Goal: Use online tool/utility: Utilize a website feature to perform a specific function

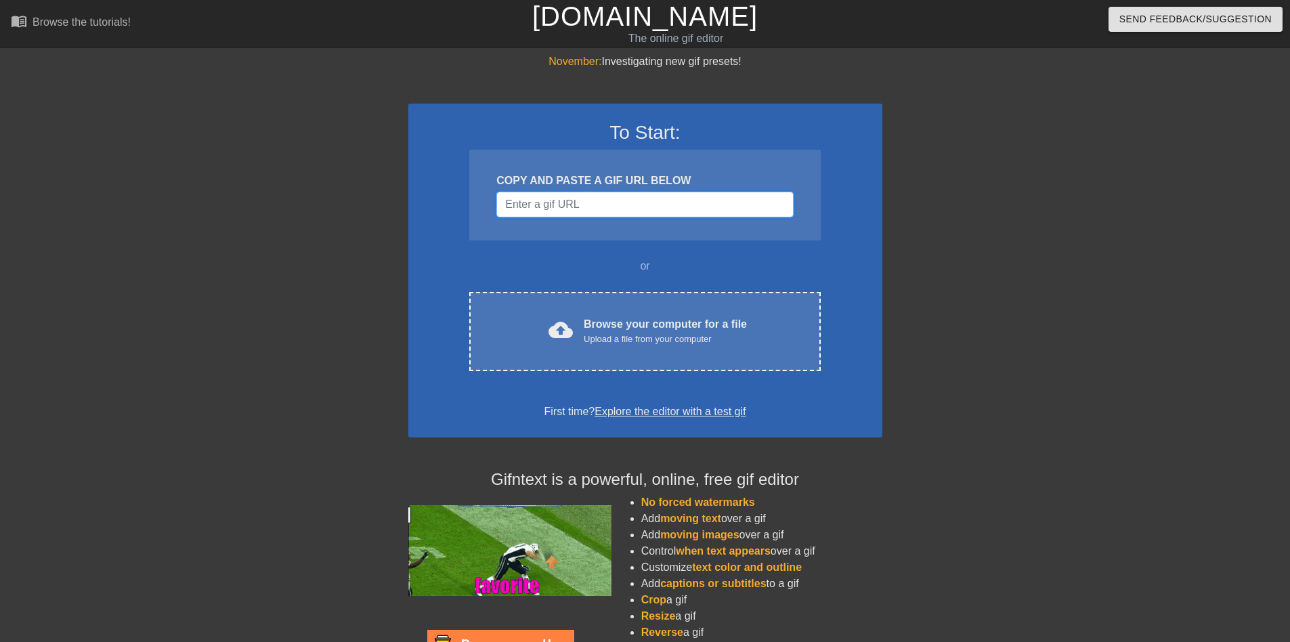
click at [593, 209] on input "Username" at bounding box center [644, 205] width 297 height 26
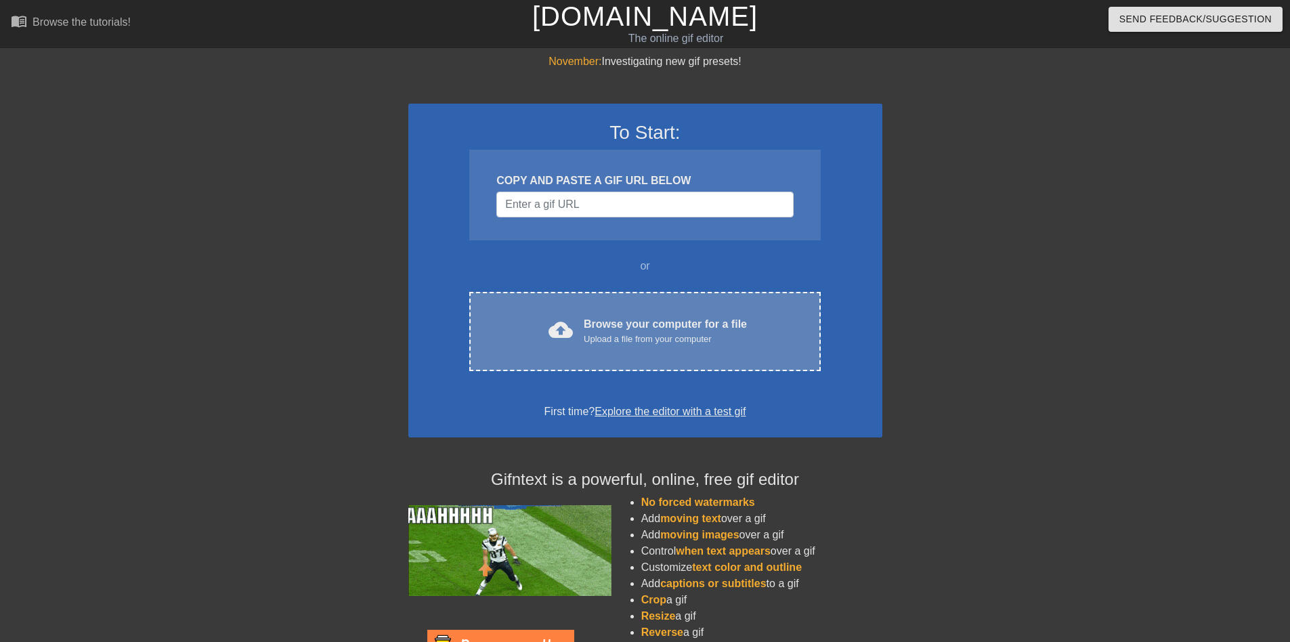
click at [608, 328] on div "Browse your computer for a file Upload a file from your computer" at bounding box center [665, 331] width 163 height 30
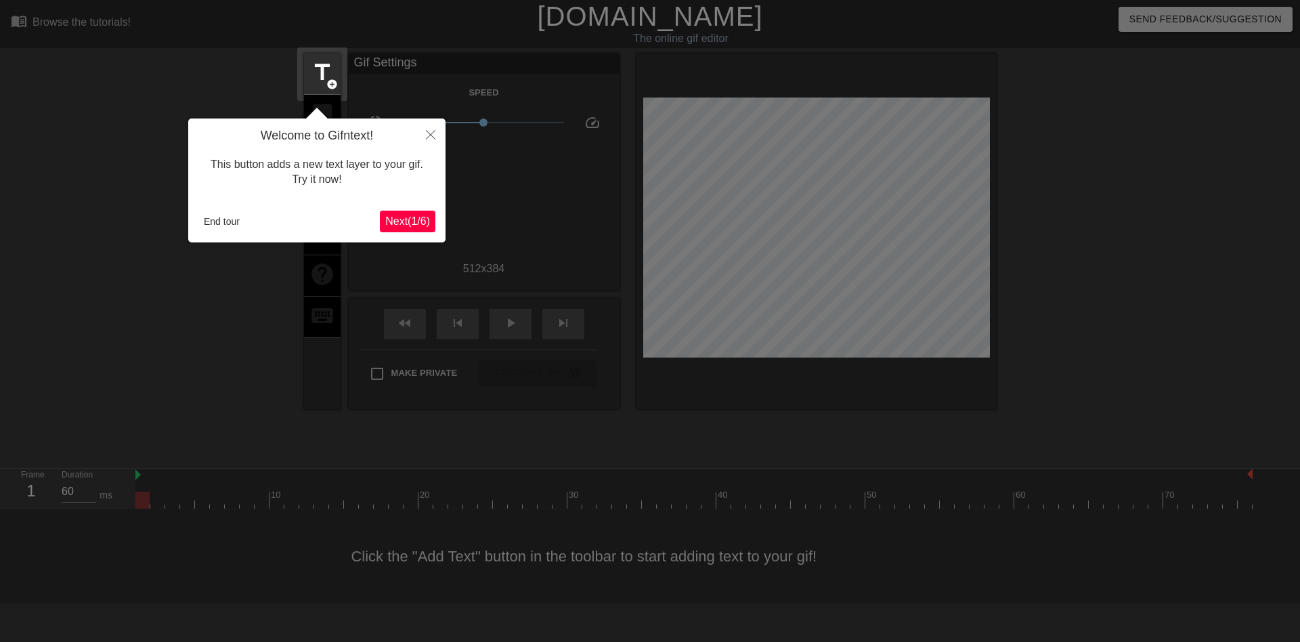
click at [401, 213] on button "Next ( 1 / 6 )" at bounding box center [408, 222] width 56 height 22
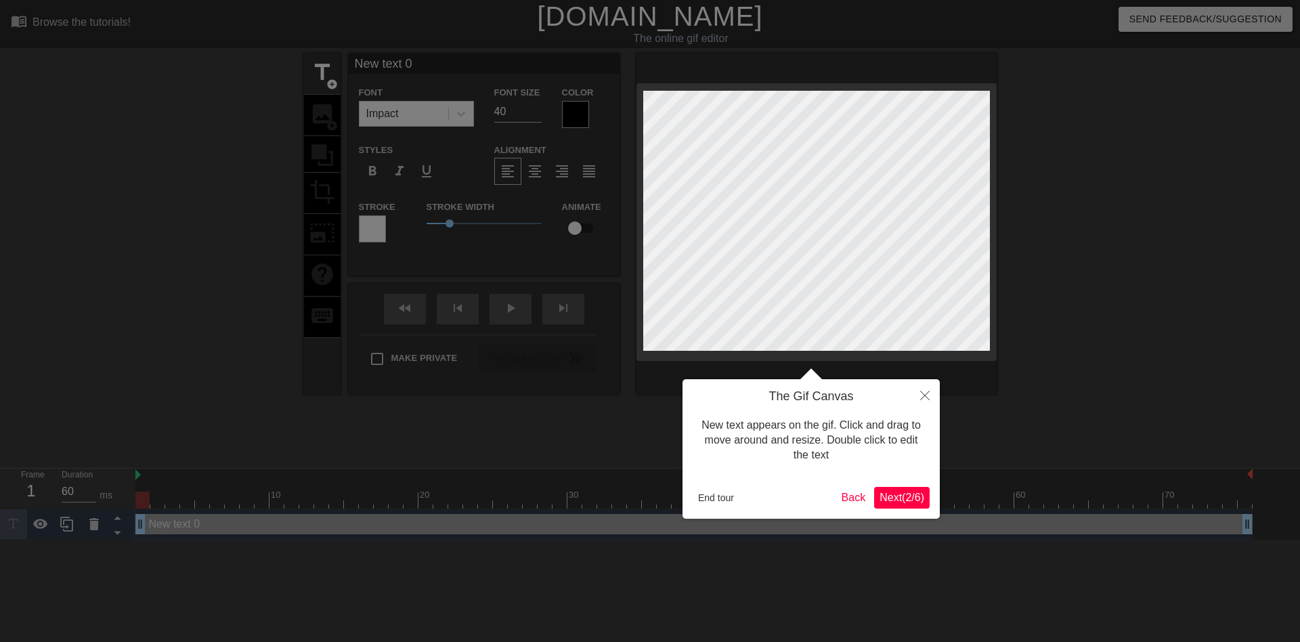
click at [899, 487] on button "Next ( 2 / 6 )" at bounding box center [902, 498] width 56 height 22
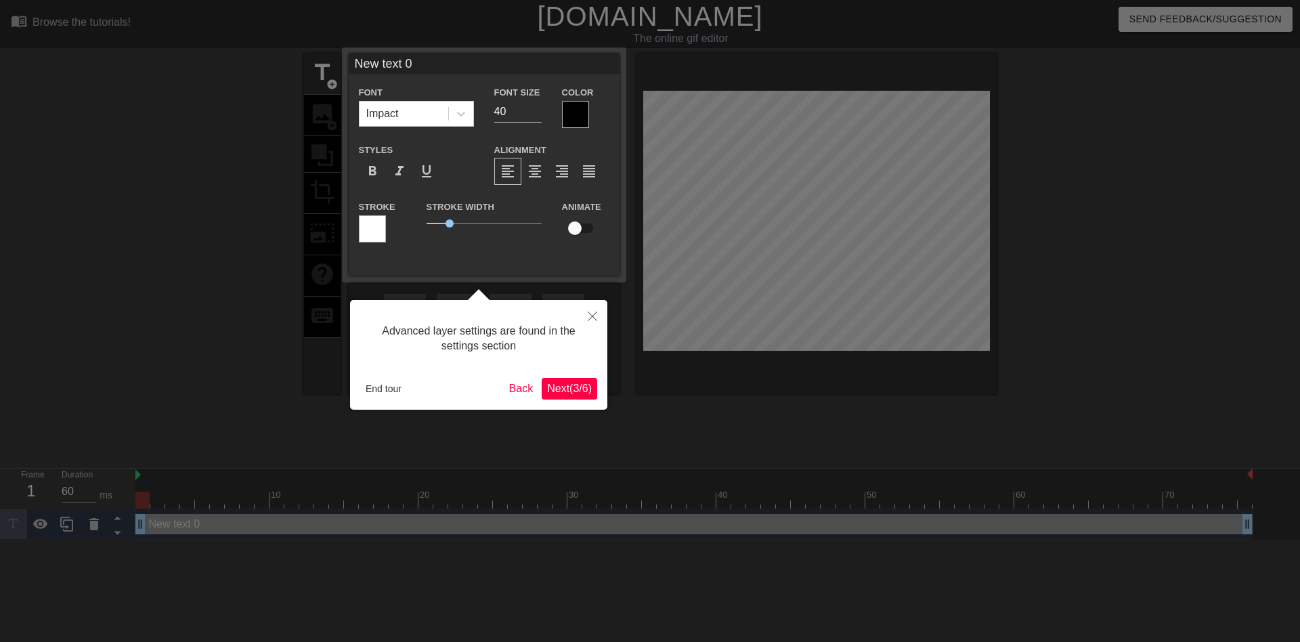
click at [574, 387] on span "Next ( 3 / 6 )" at bounding box center [569, 389] width 45 height 12
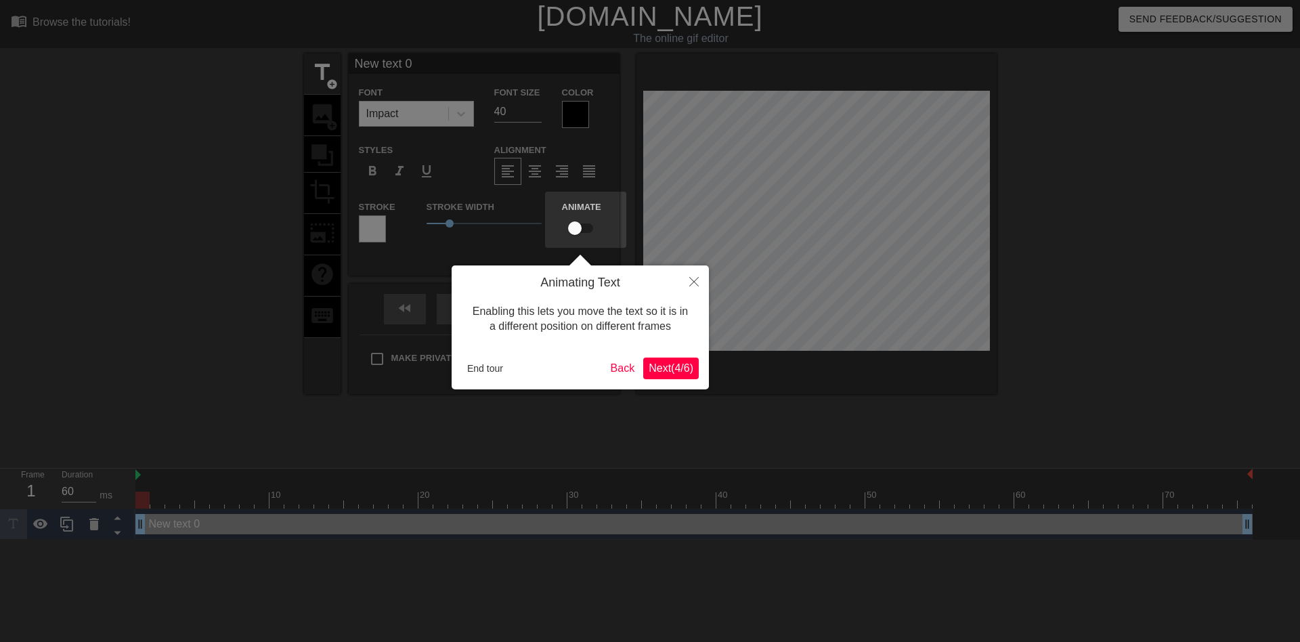
click at [659, 368] on span "Next ( 4 / 6 )" at bounding box center [671, 368] width 45 height 12
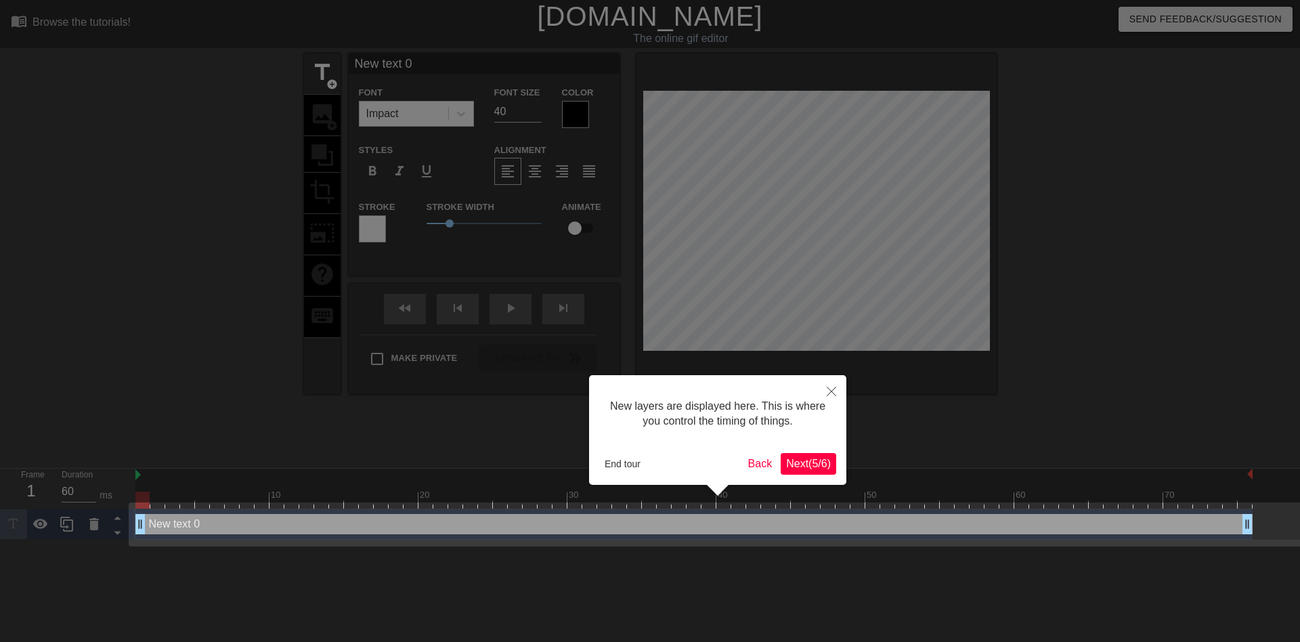
click at [813, 458] on span "Next ( 5 / 6 )" at bounding box center [808, 464] width 45 height 12
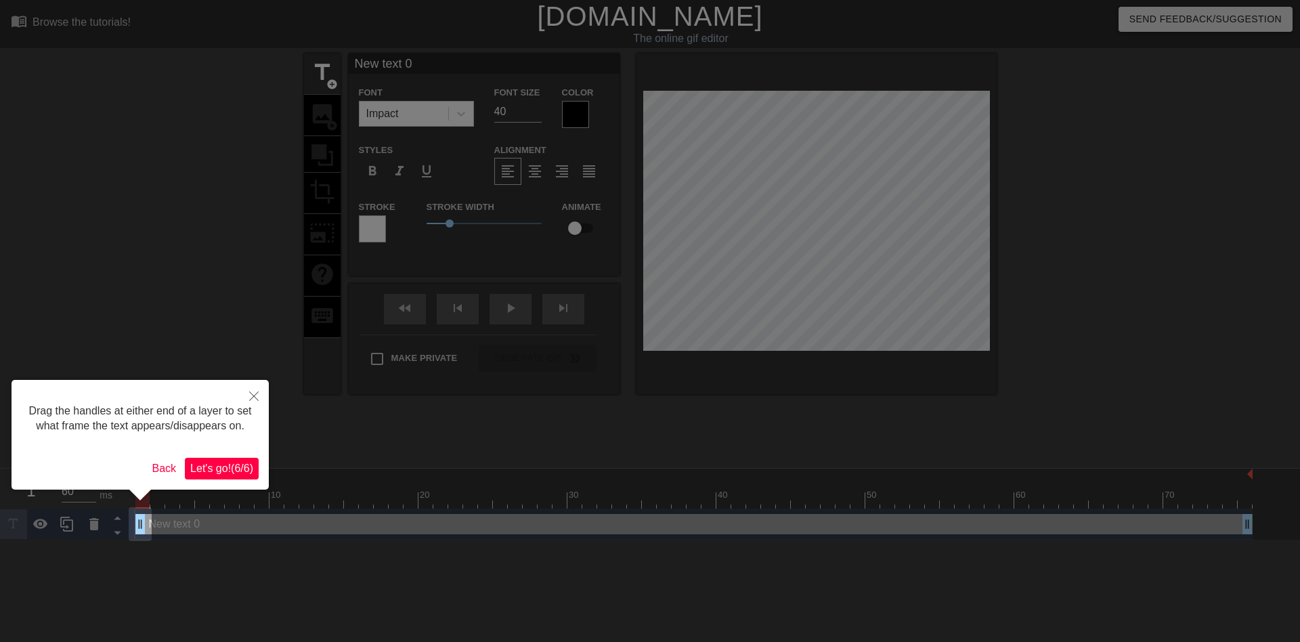
click at [223, 458] on button "Let's go! ( 6 / 6 )" at bounding box center [222, 469] width 74 height 22
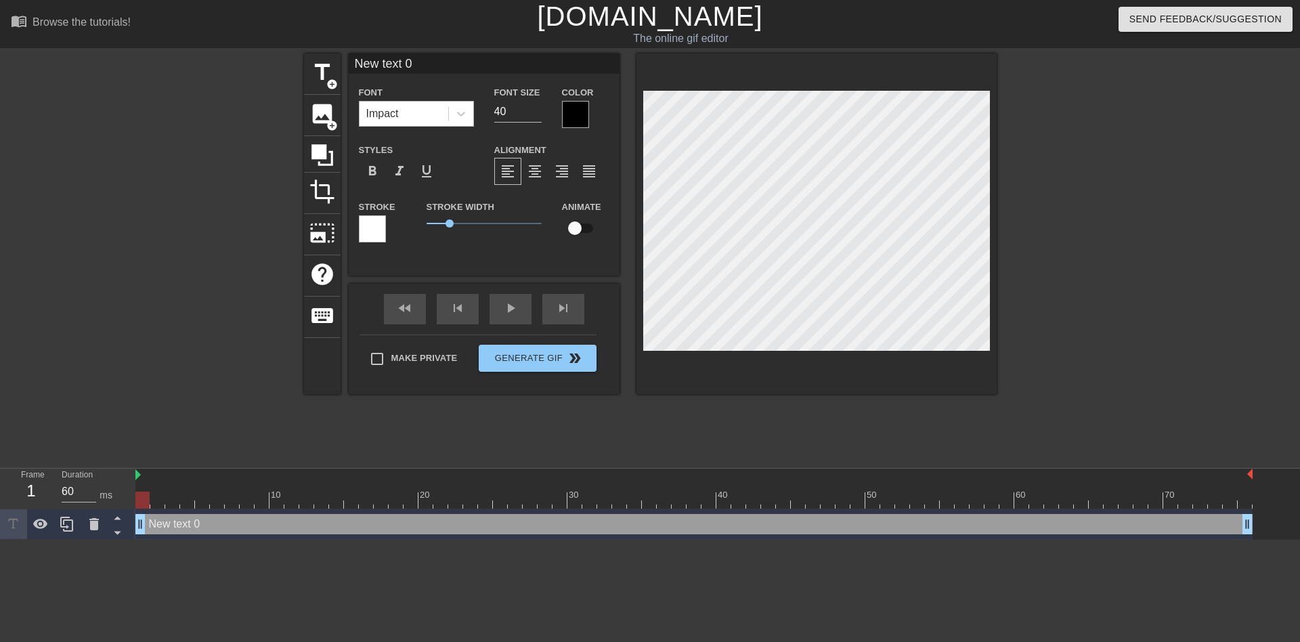
click at [419, 112] on div "Impact" at bounding box center [404, 114] width 89 height 24
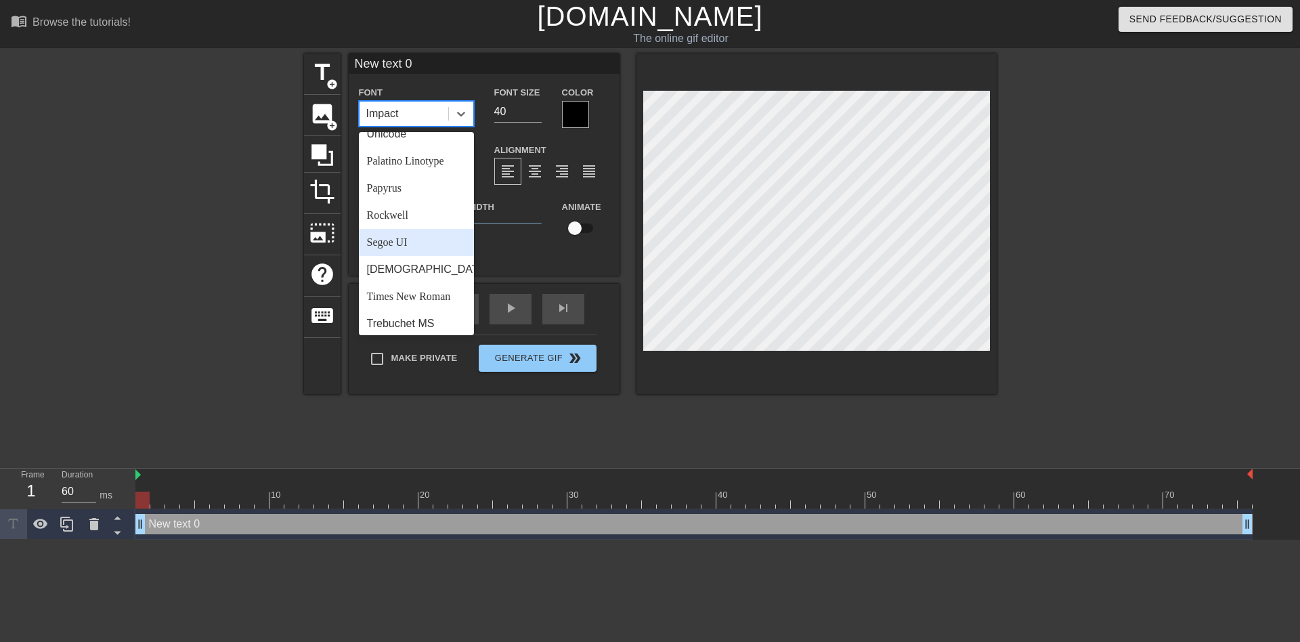
scroll to position [417, 0]
click at [417, 272] on div "Segoe UI" at bounding box center [416, 261] width 115 height 27
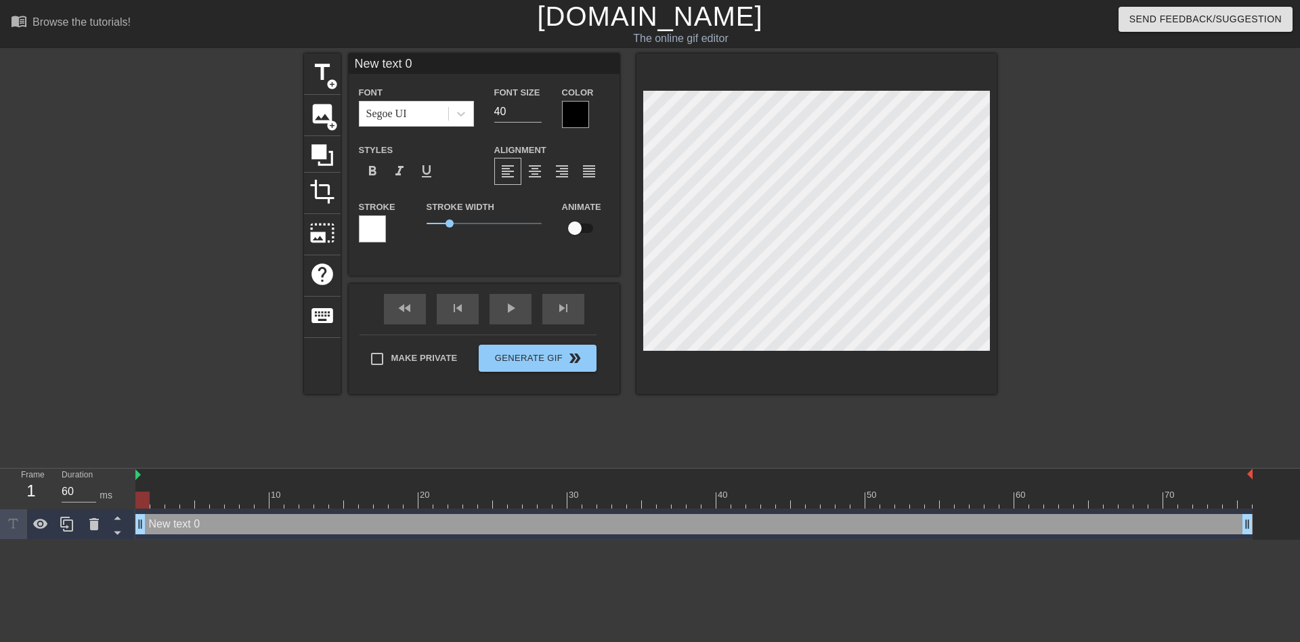
scroll to position [2, 3]
type input "D"
type textarea "D"
type input "DA"
type textarea "DA"
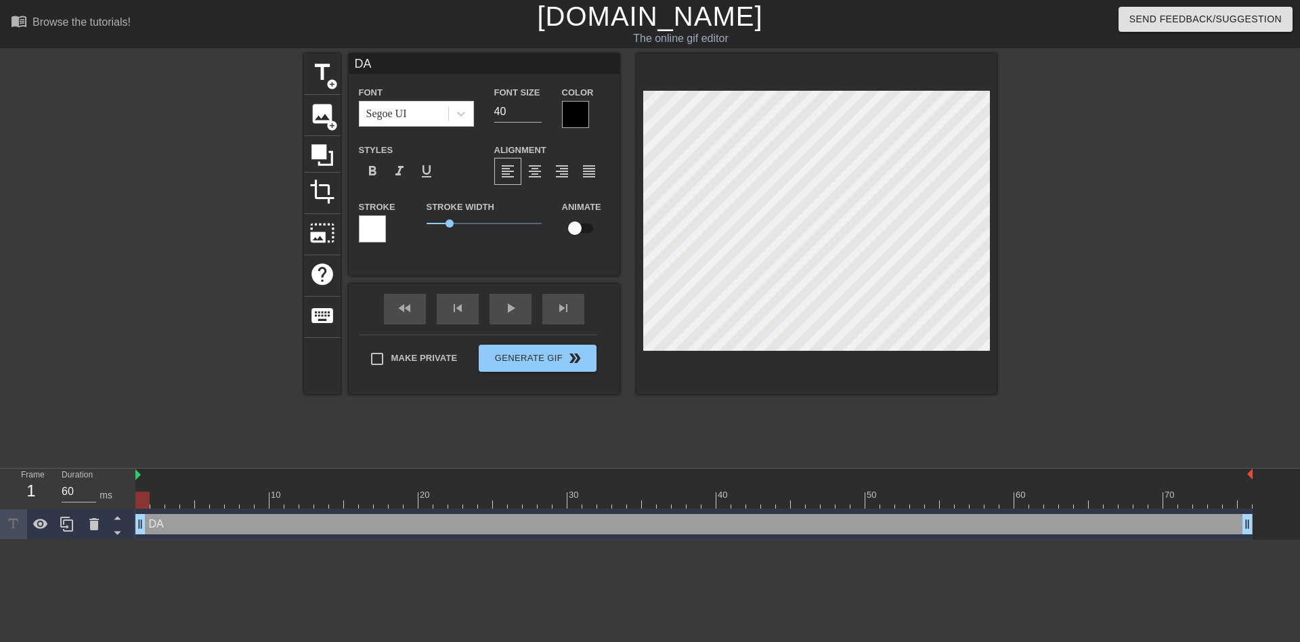
type input "DAR"
type textarea "DAR"
type input "DARK"
type textarea "DARK"
type input "DARKS"
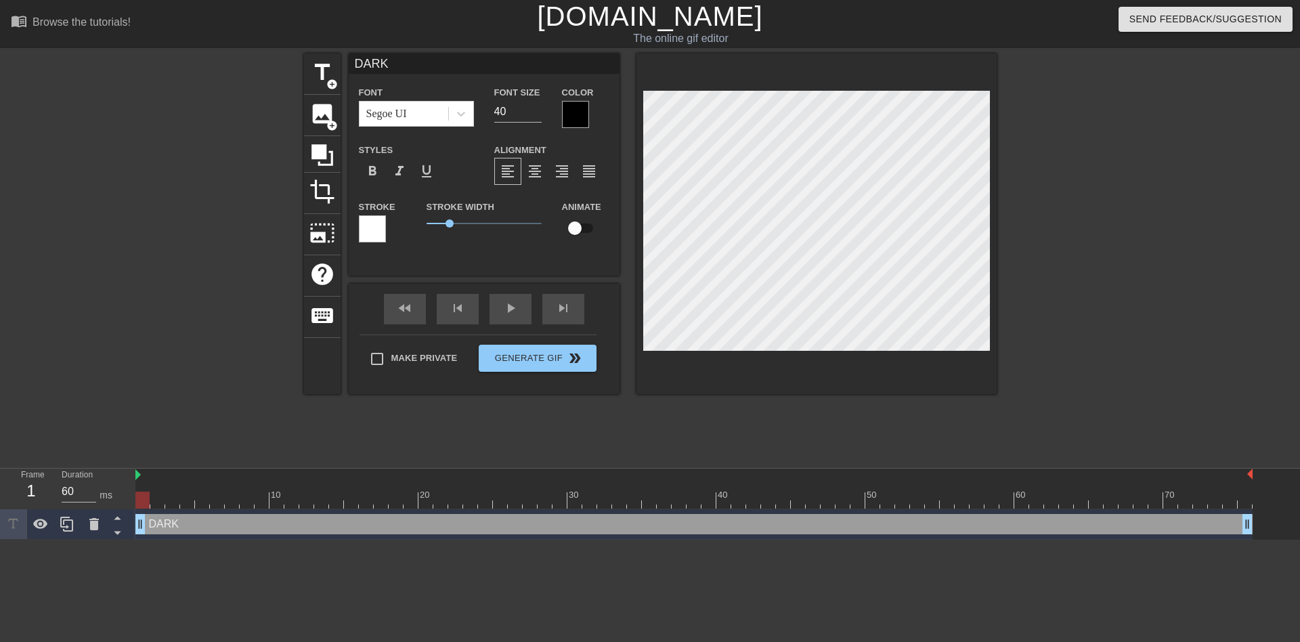
type textarea "DARKS"
type input "DARKST"
type textarea "DARKST"
type input "DARKSTA"
type textarea "DARKSTA"
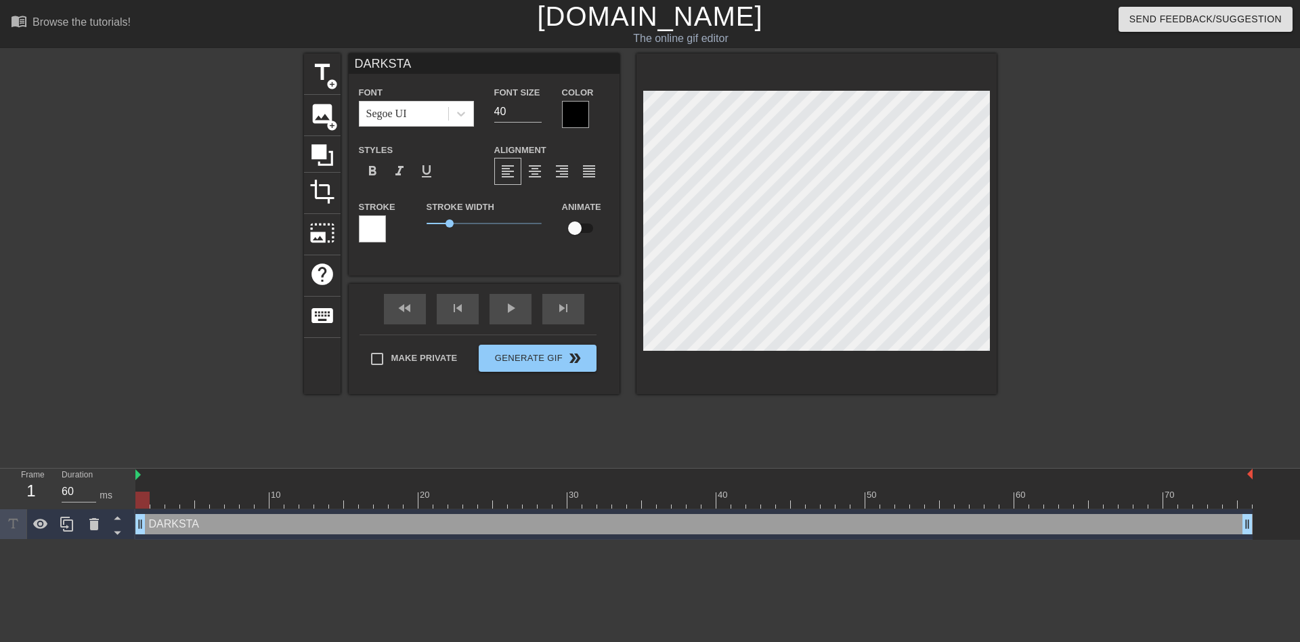
type input "DARKSTAR"
type textarea "DARKSTAR"
type input "DARKSTAR"
type textarea "DARKSTAR"
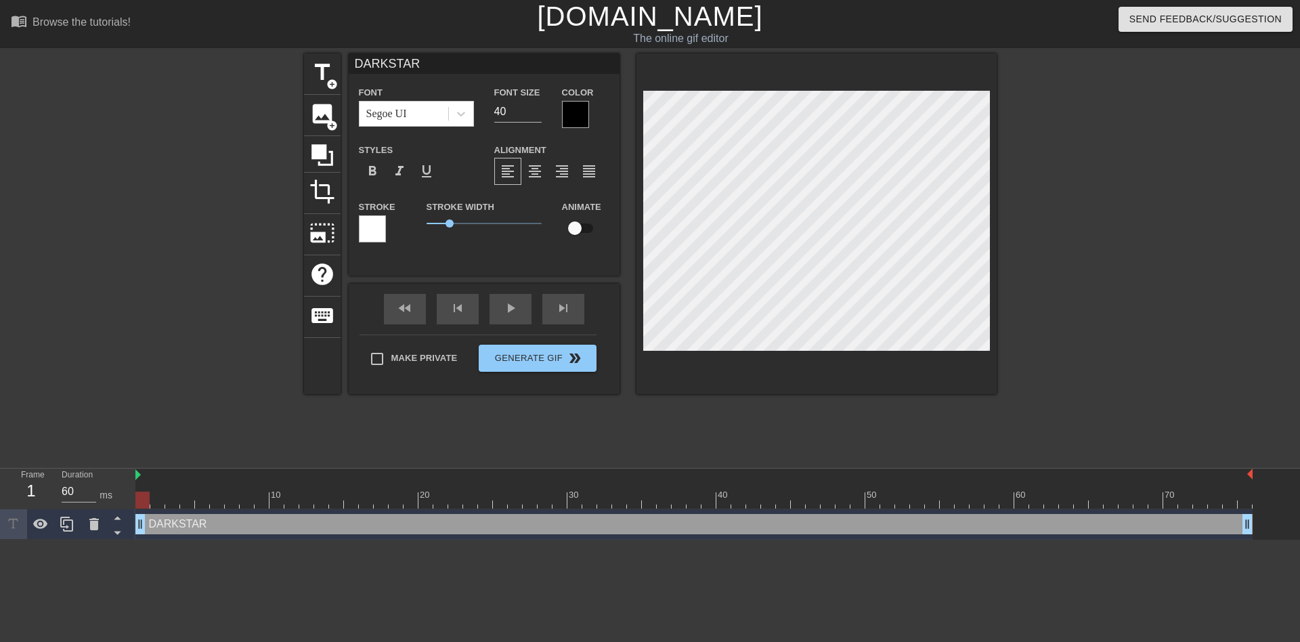
type input "DARKSTAR"
type textarea "DARKSTAR"
type input "DARKSTAR"
type textarea "DARKSTAR"
type input "DARKSTAR"
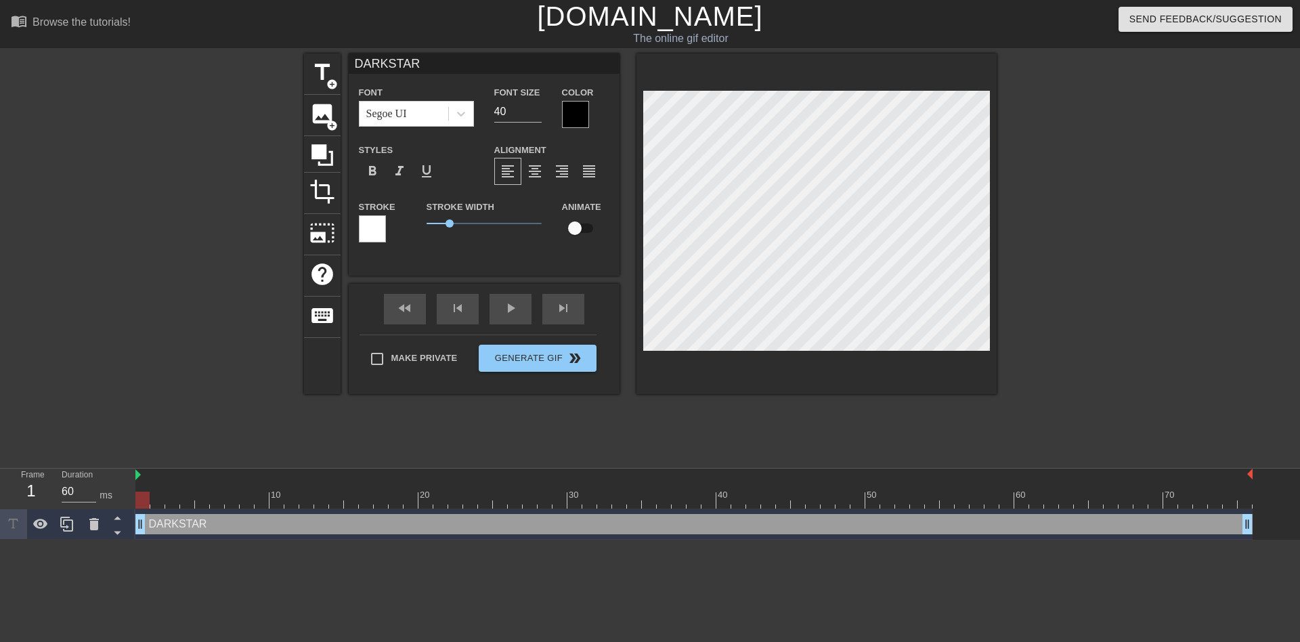
type textarea "DARKSTAR"
type input "DARKSTAR"
type textarea "DARKSTAR"
type input "DARKSTAR"
type textarea "DARKSTAR"
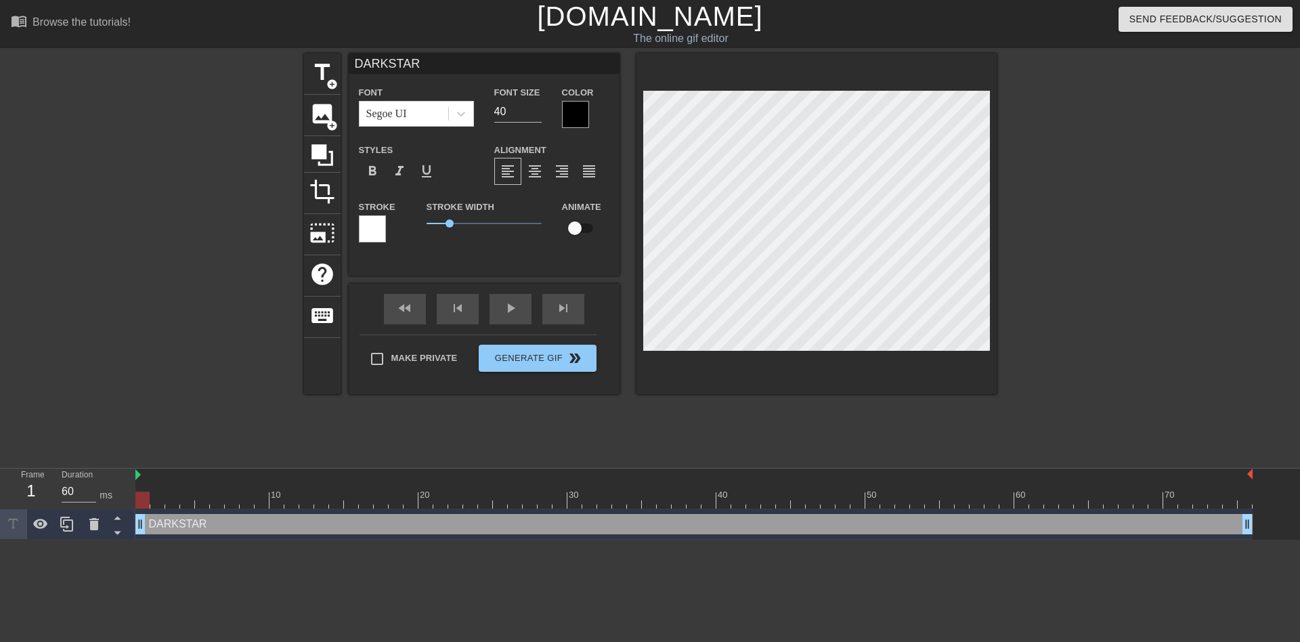
type input "DARKSTAR I"
type textarea "DARKSTAR I"
type input "DARKSTAR IN"
type textarea "DARKSTAR IN"
type input "DARKSTAR INT"
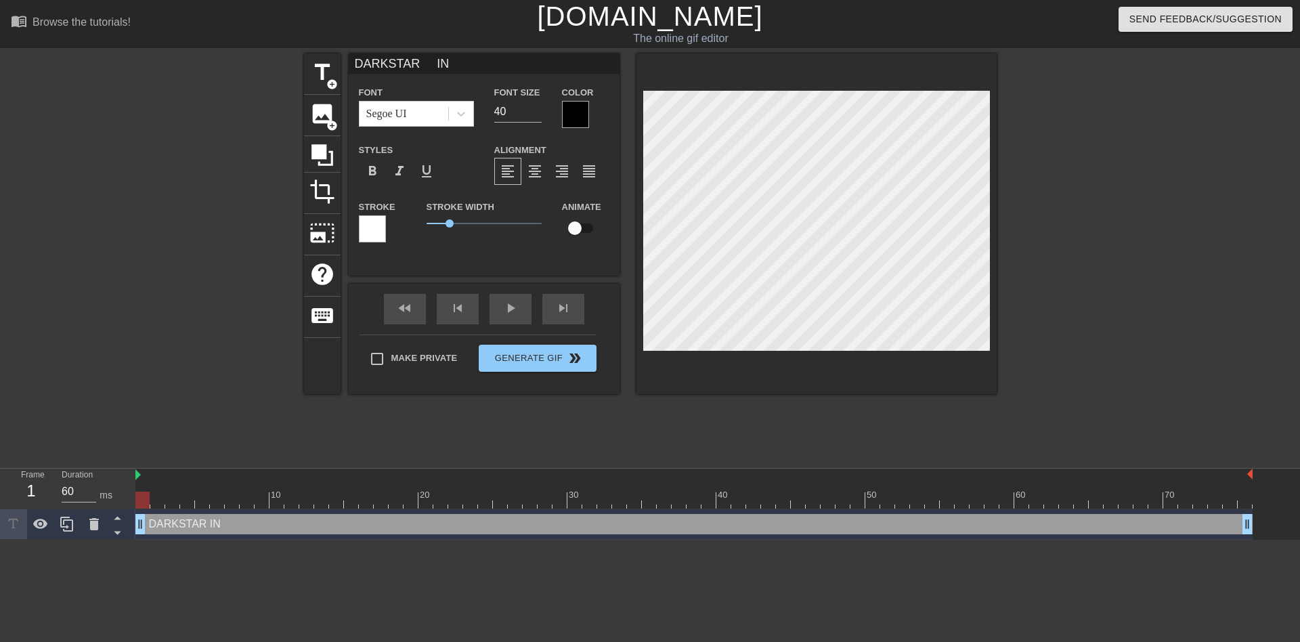
type textarea "DARKSTAR INT"
type input "DARKSTAR INTE"
type textarea "DARKSTAR INTE"
type input "DARKSTAR INTER"
type textarea "DARKSTAR INTER"
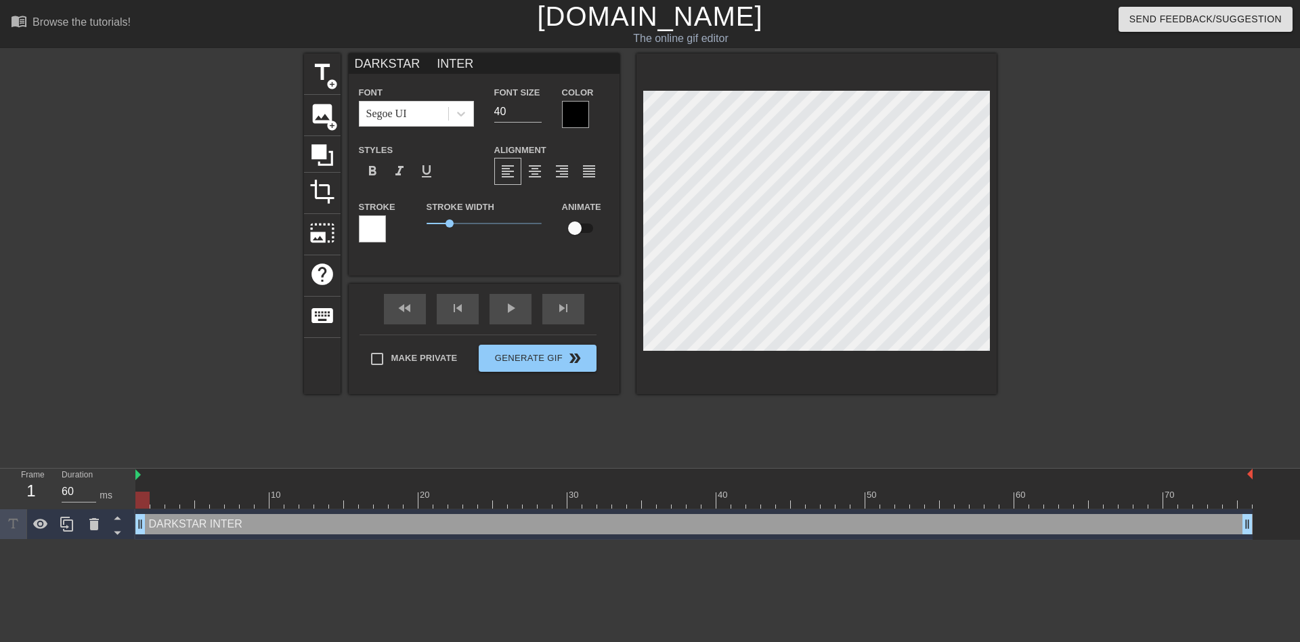
type input "DARKSTAR INTERA"
type textarea "DARKSTAR INTERA"
type input "DARKSTAR INTERAC"
type textarea "DARKSTAR INTERAC"
type input "DARKSTAR INTERACT"
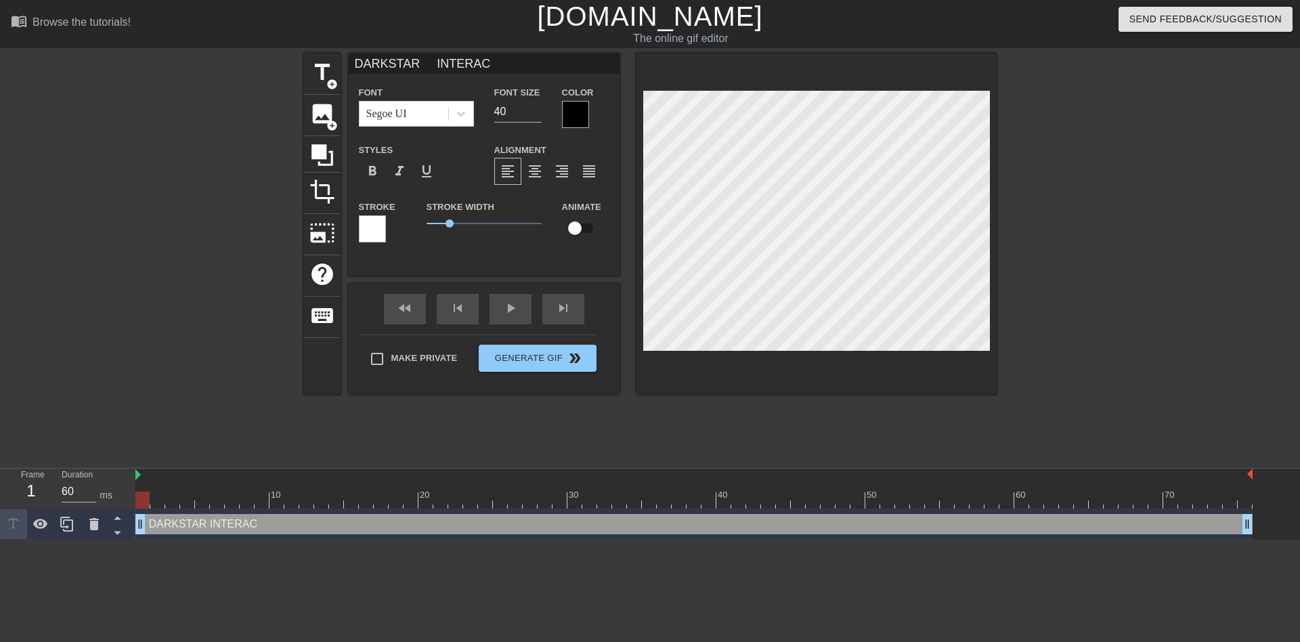
type textarea "DARKSTAR INTERACT"
type input "DARKSTAR INTERACTI"
type textarea "DARKSTAR INTERACTI"
type input "DARKSTAR INTERACTIV"
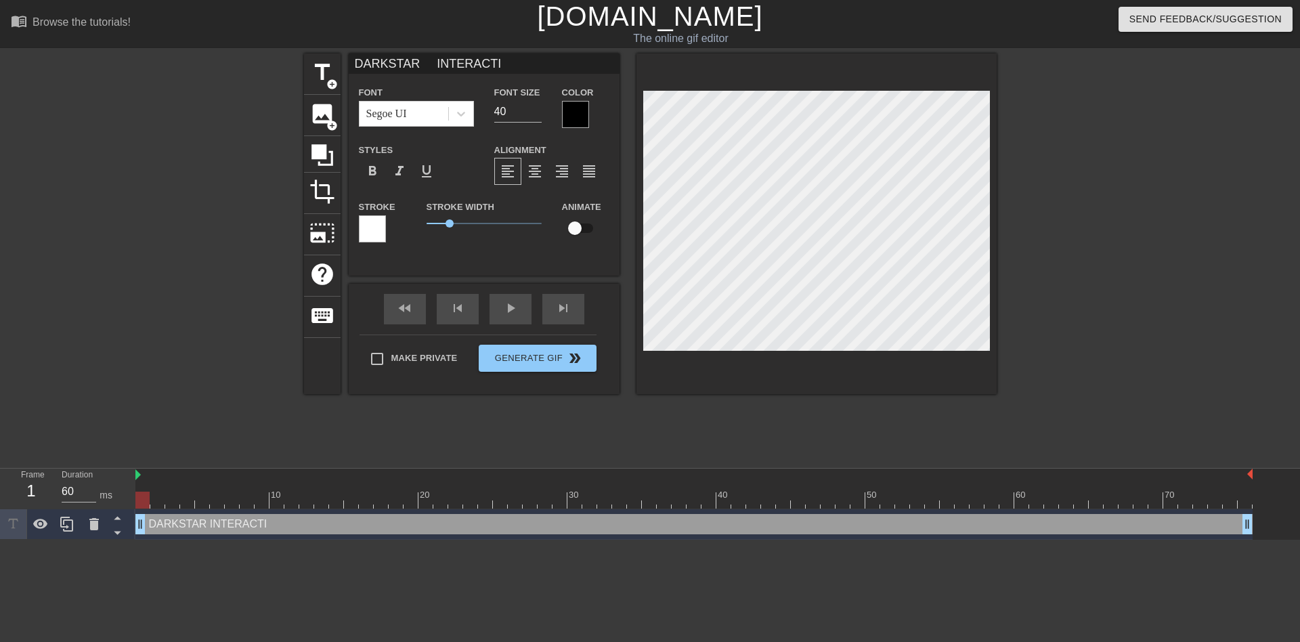
type textarea "DARKSTAR INTERACTIV"
type input "DARKSTAR INTERACTIVE"
type textarea "DARKSTAR INTERACTIVE"
type input "DARKSTAR INTERACTIVE"
drag, startPoint x: 450, startPoint y: 225, endPoint x: 408, endPoint y: 232, distance: 43.2
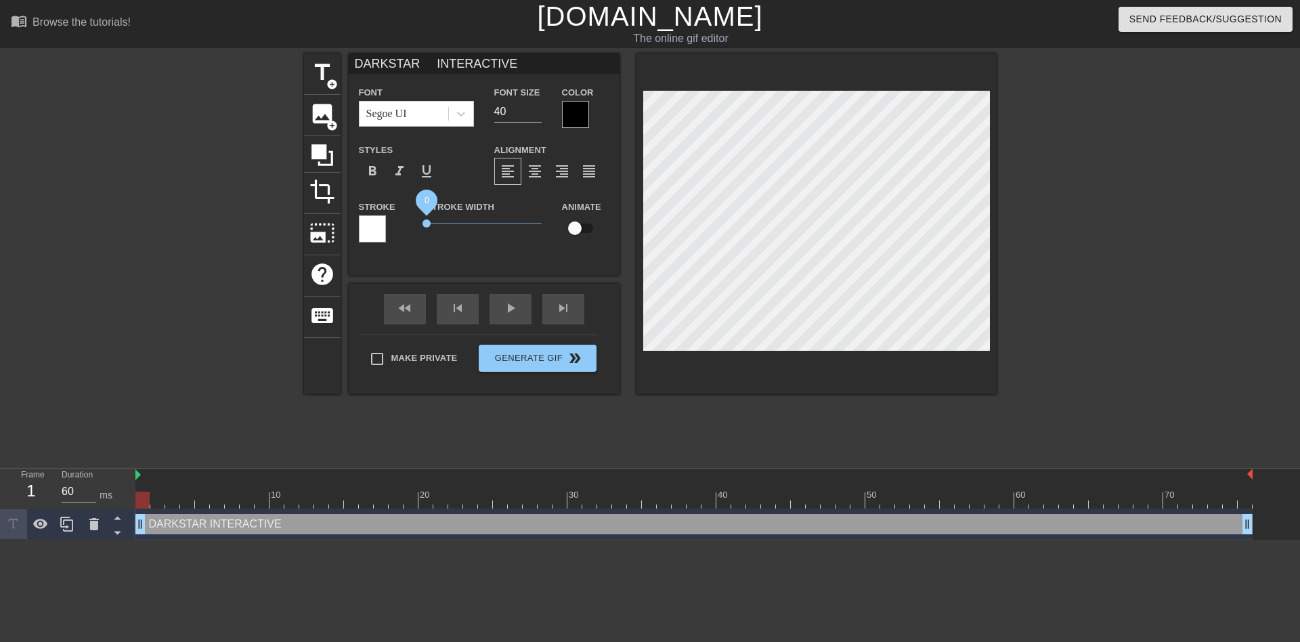
click at [408, 232] on div "Stroke Stroke Width 0 Animate" at bounding box center [484, 226] width 271 height 56
click at [378, 230] on div at bounding box center [372, 228] width 27 height 27
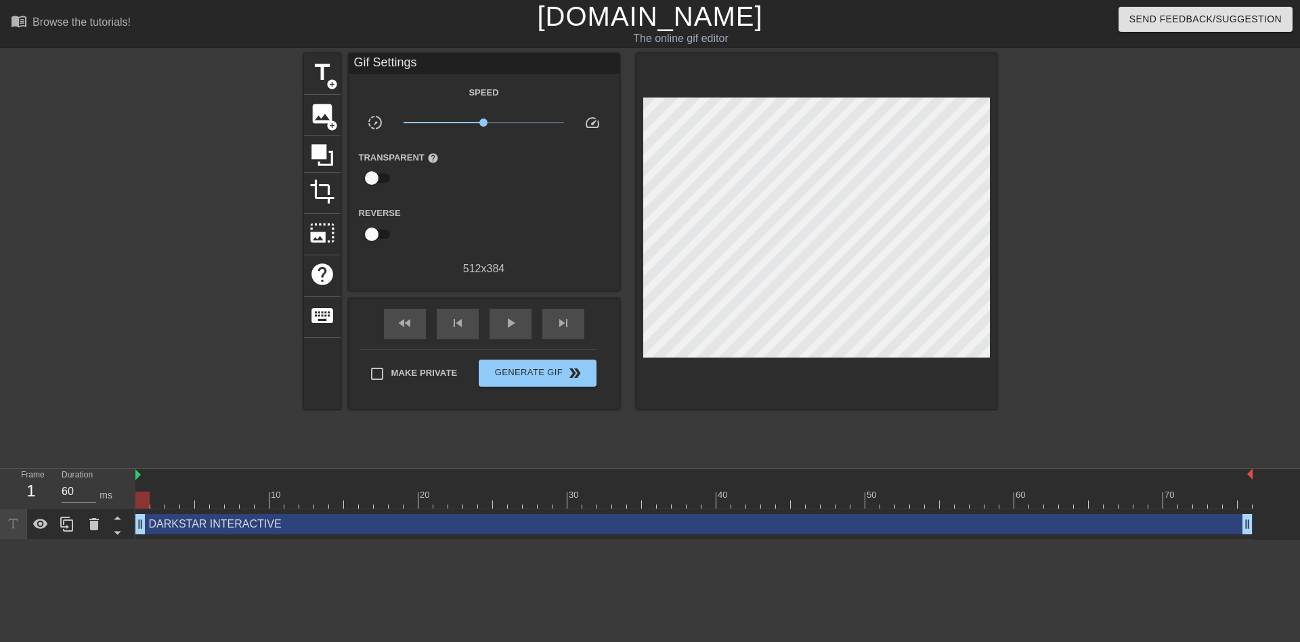
click at [557, 110] on div "Speed slow_motion_video x1.00 speed Transparent help Reverse 512 x 384" at bounding box center [484, 180] width 251 height 193
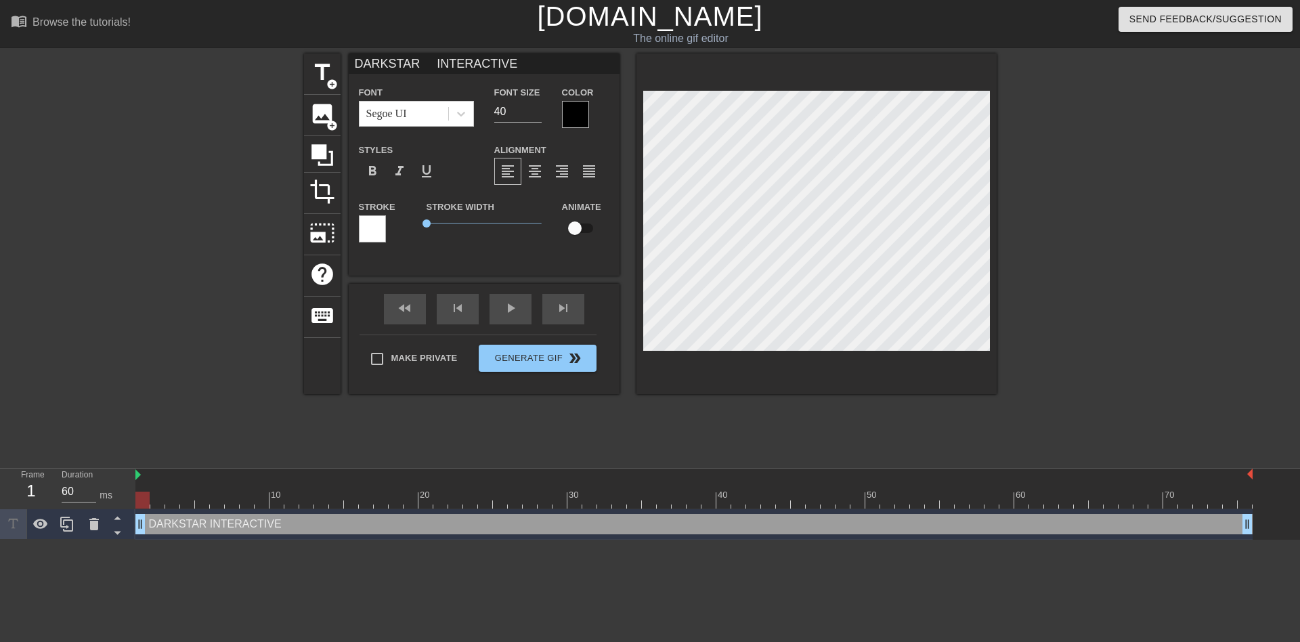
click at [571, 103] on div at bounding box center [575, 114] width 27 height 27
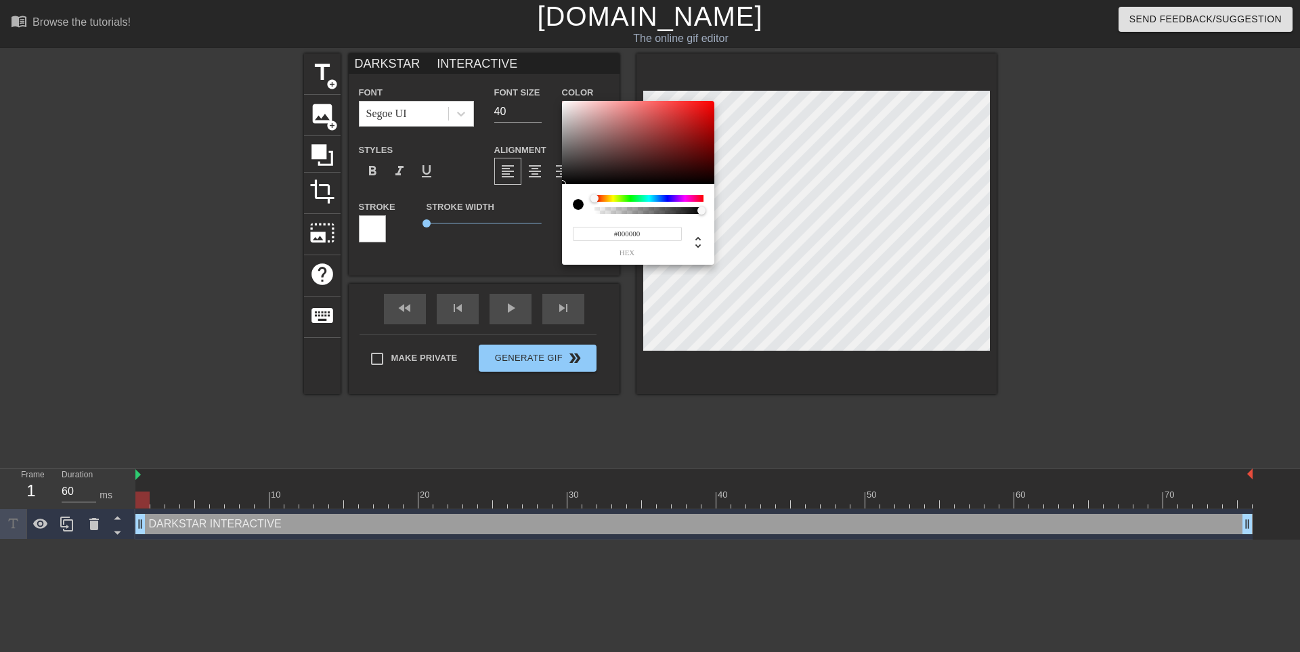
type input "DARKSTAR INTERACTIVE"
type input "#5F4747"
type input "DARKSTAR INTERACTIVE"
type input "#867575"
type input "DARKSTAR INTERACTIVE"
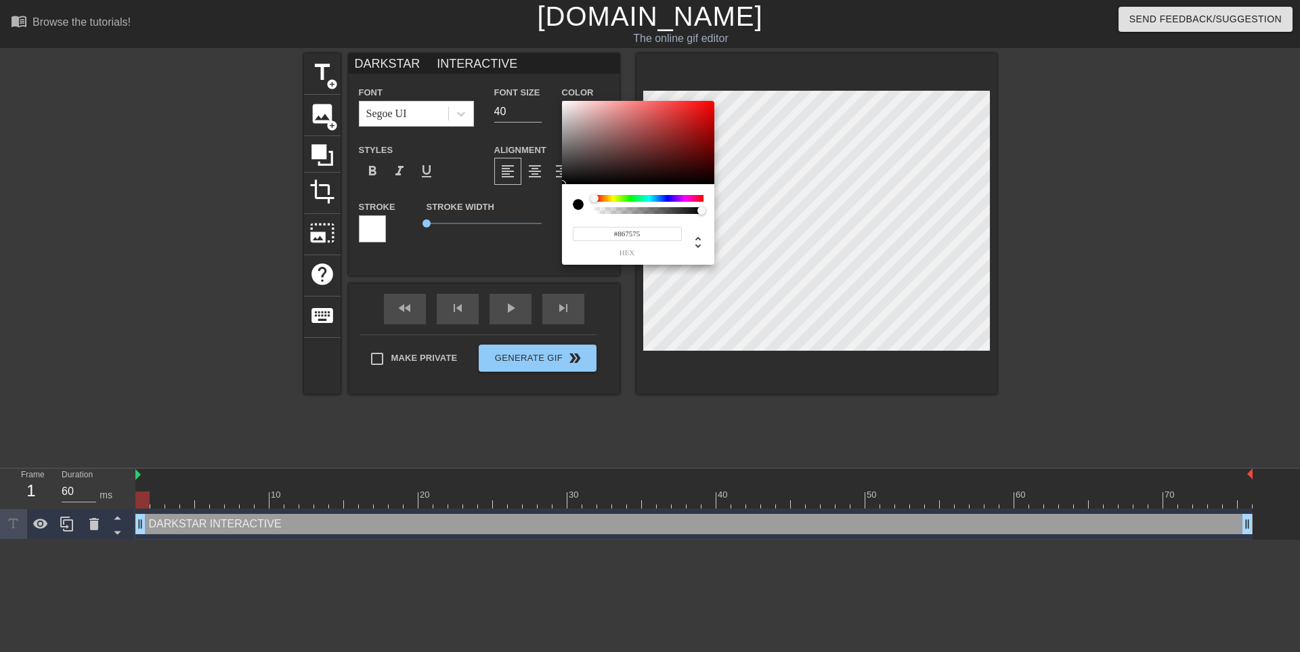
type input "#FCFCFC"
type input "DARKSTAR INTERACTIVE"
type input "#FFFFFF"
drag, startPoint x: 548, startPoint y: 102, endPoint x: 503, endPoint y: 71, distance: 54.1
click at [503, 71] on div "#FFFFFF hex" at bounding box center [650, 326] width 1300 height 652
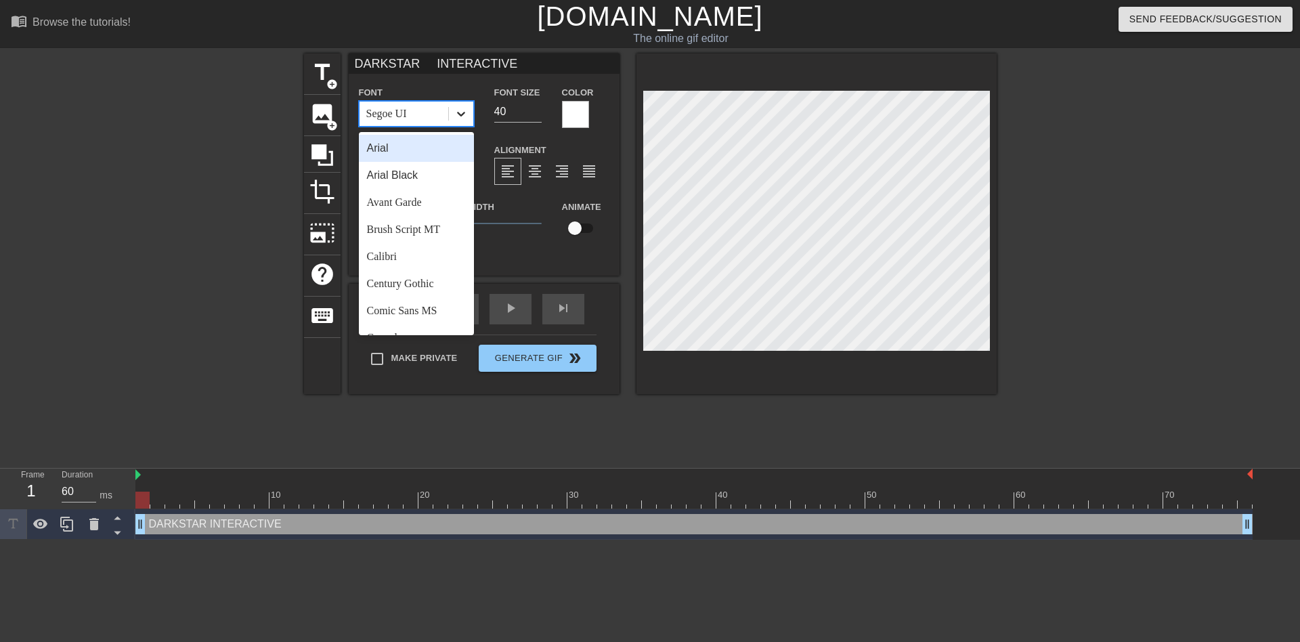
click at [457, 116] on icon at bounding box center [461, 114] width 14 height 14
drag, startPoint x: 412, startPoint y: 136, endPoint x: 412, endPoint y: 149, distance: 12.9
click at [412, 149] on div "Arial" at bounding box center [416, 148] width 115 height 27
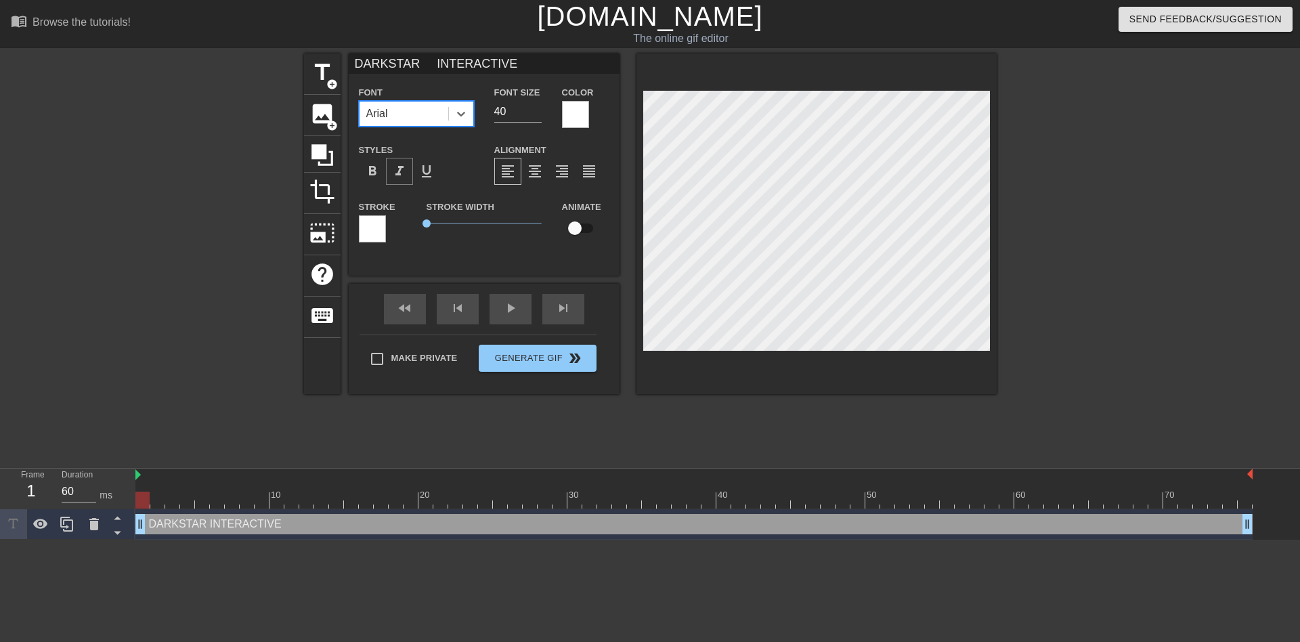
click at [407, 171] on span "format_italic" at bounding box center [399, 171] width 16 height 16
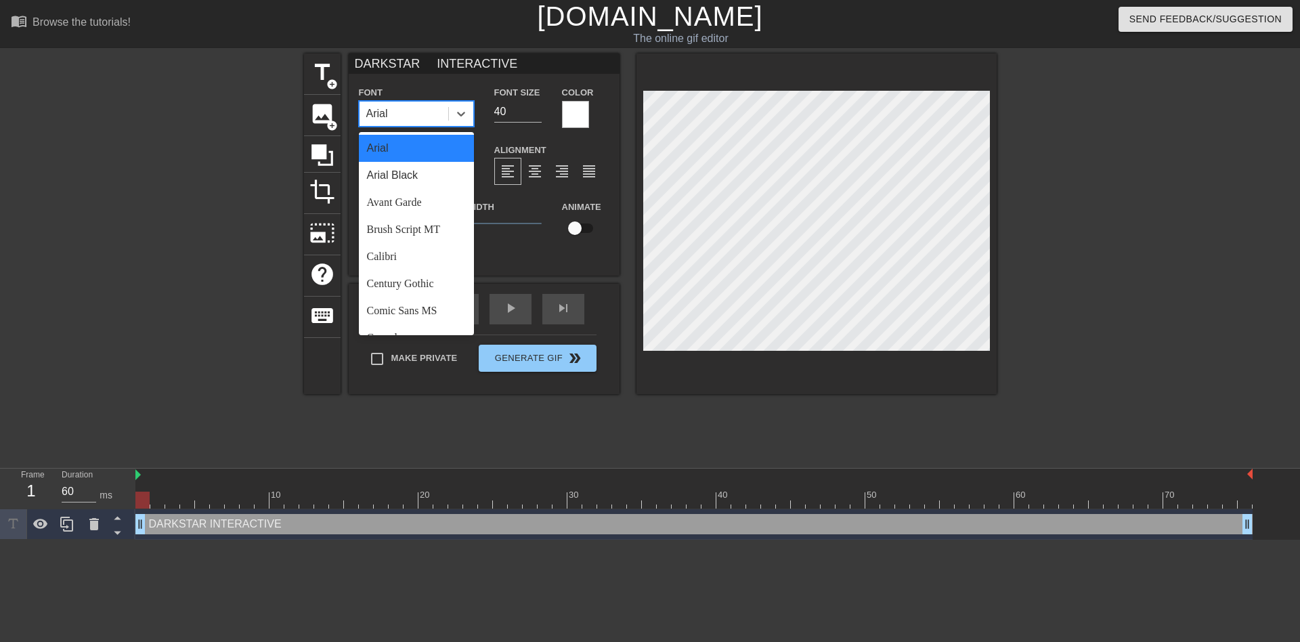
click at [430, 118] on div "Arial" at bounding box center [404, 114] width 89 height 24
click at [416, 198] on div "Avant Garde" at bounding box center [416, 202] width 115 height 27
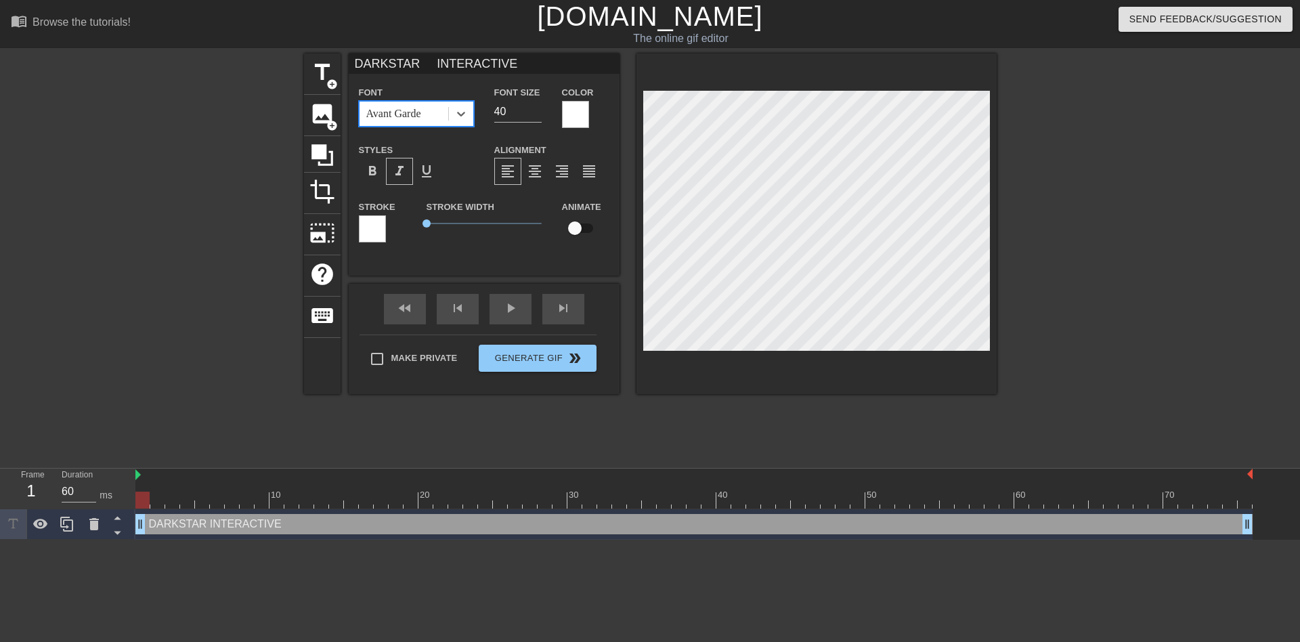
click at [440, 121] on div "Avant Garde" at bounding box center [404, 114] width 89 height 24
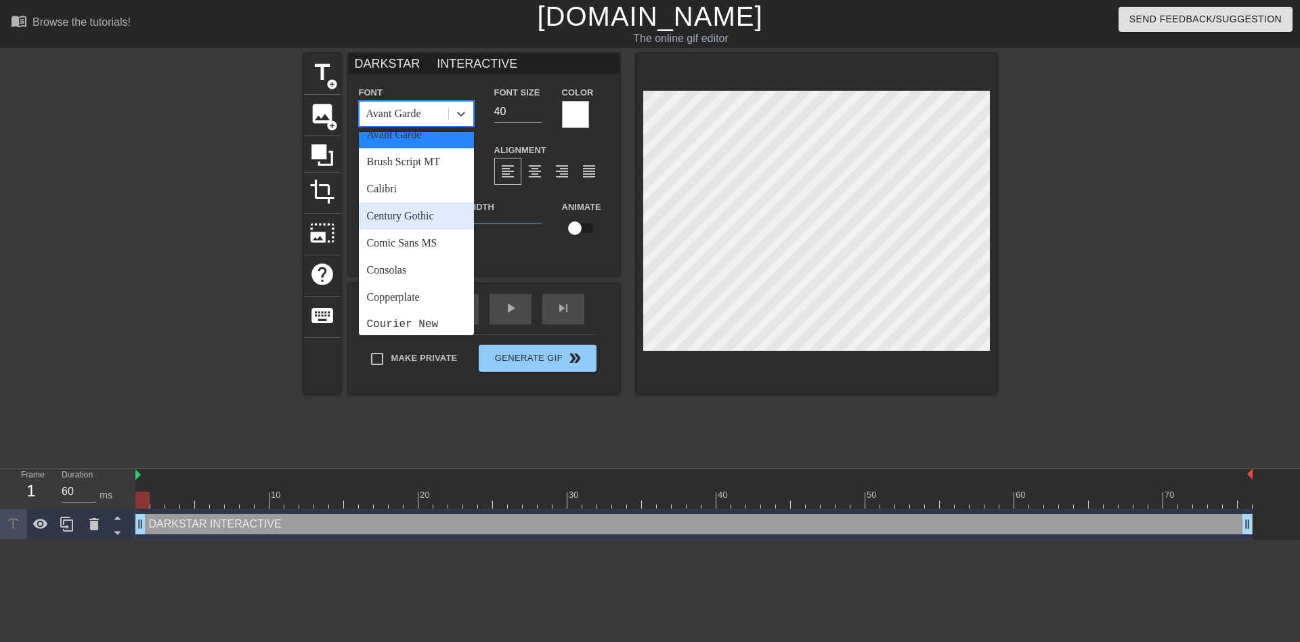
scroll to position [135, 0]
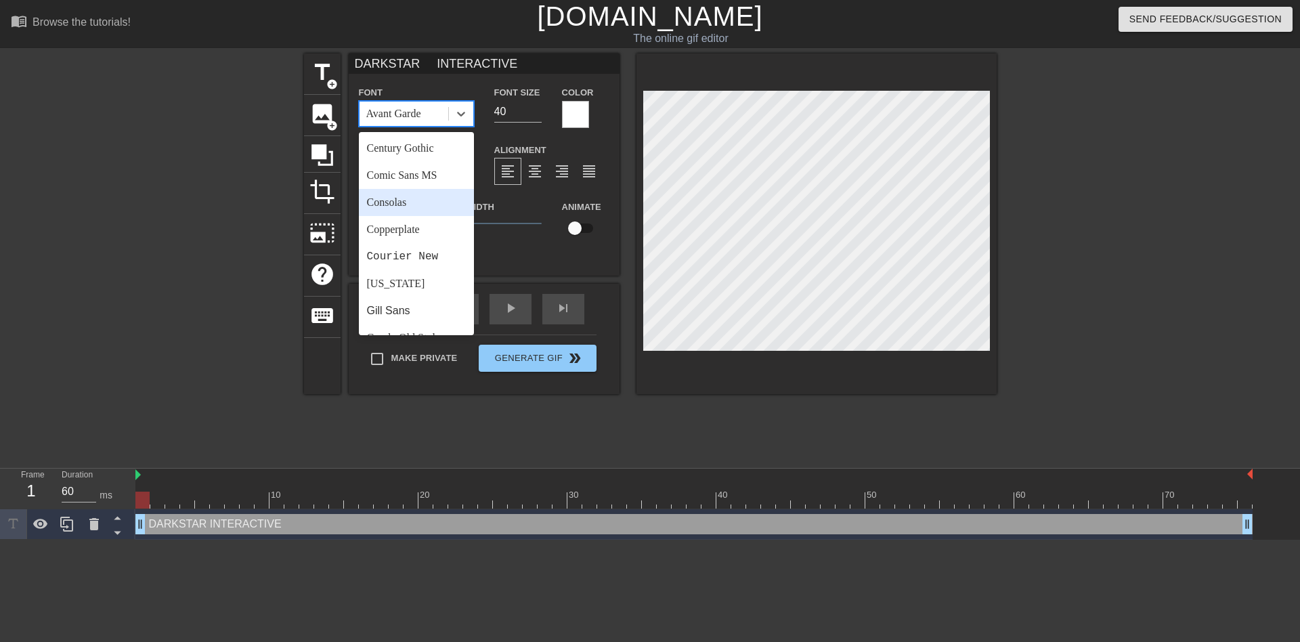
click at [424, 200] on div "Consolas" at bounding box center [416, 202] width 115 height 27
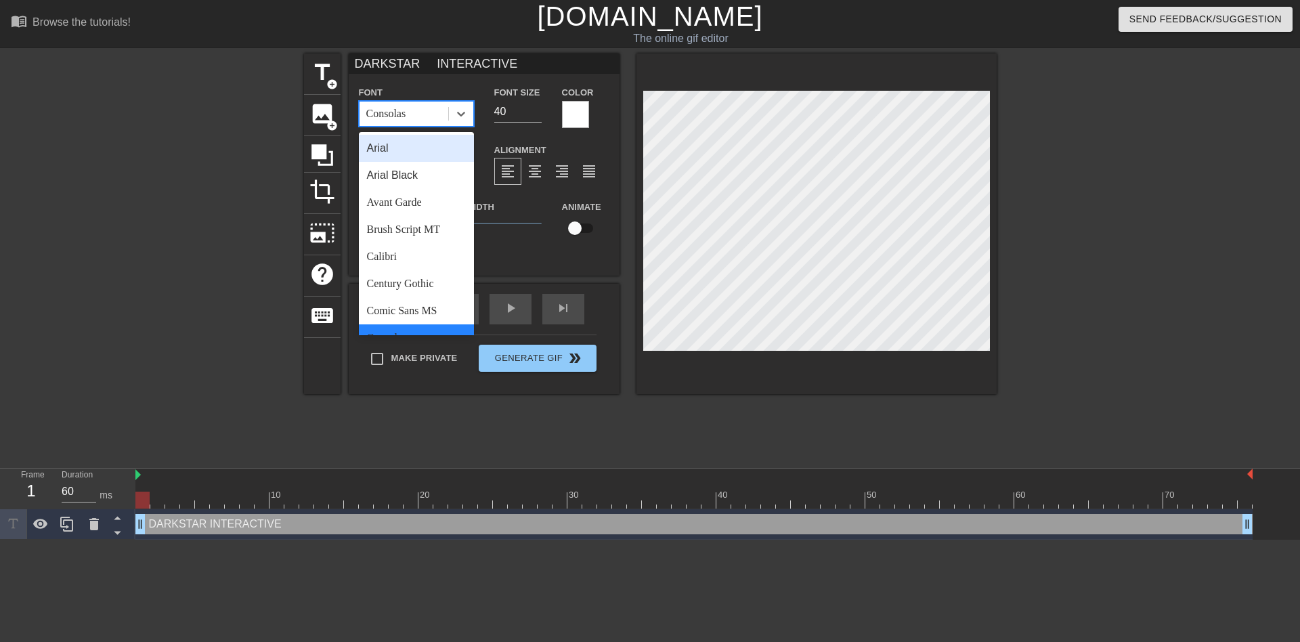
click at [447, 112] on div "Consolas" at bounding box center [404, 114] width 89 height 24
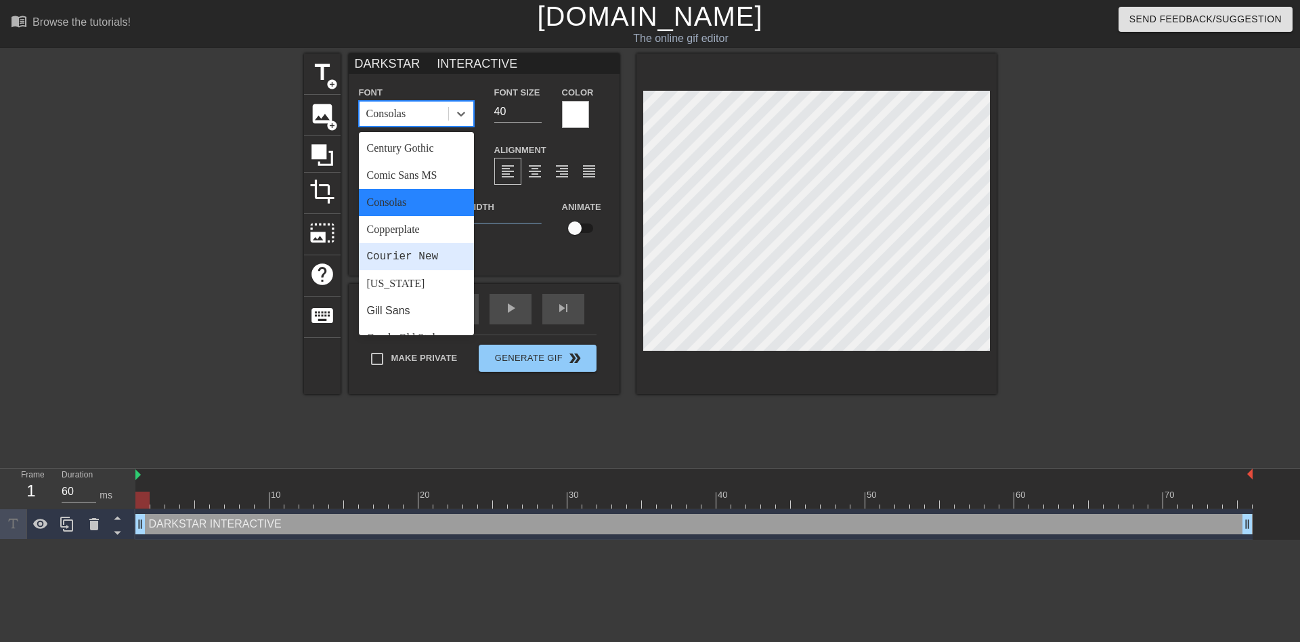
click at [418, 257] on div "Courier New" at bounding box center [416, 256] width 115 height 27
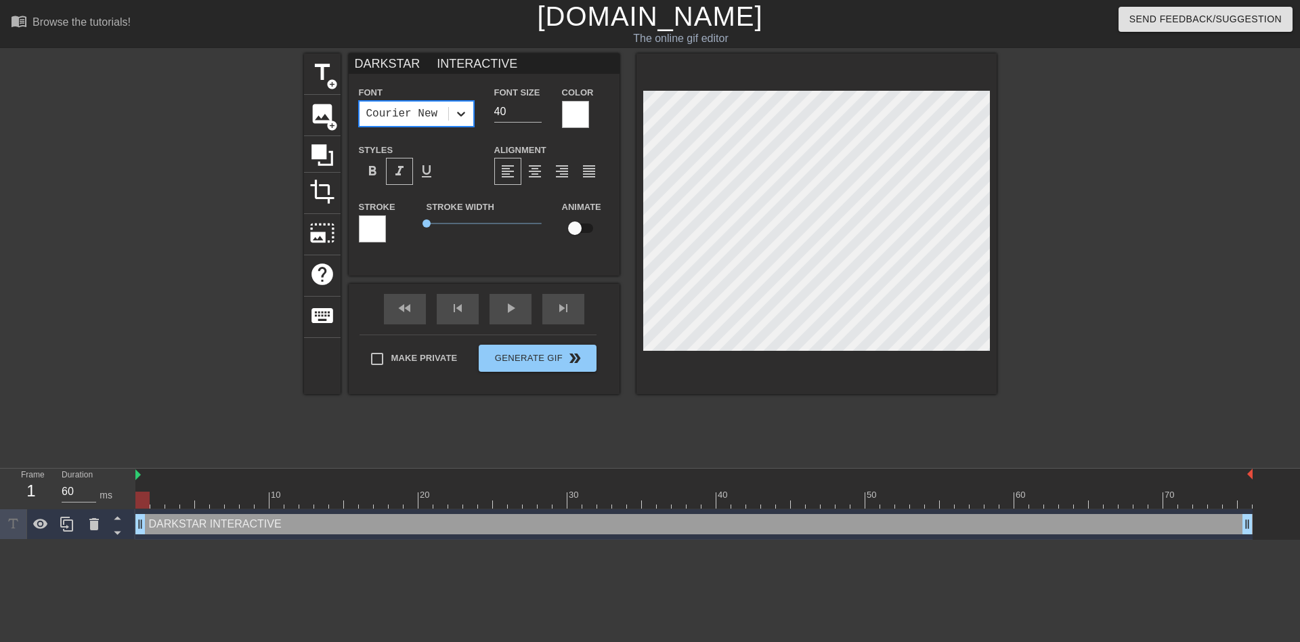
click at [452, 113] on div at bounding box center [461, 114] width 24 height 24
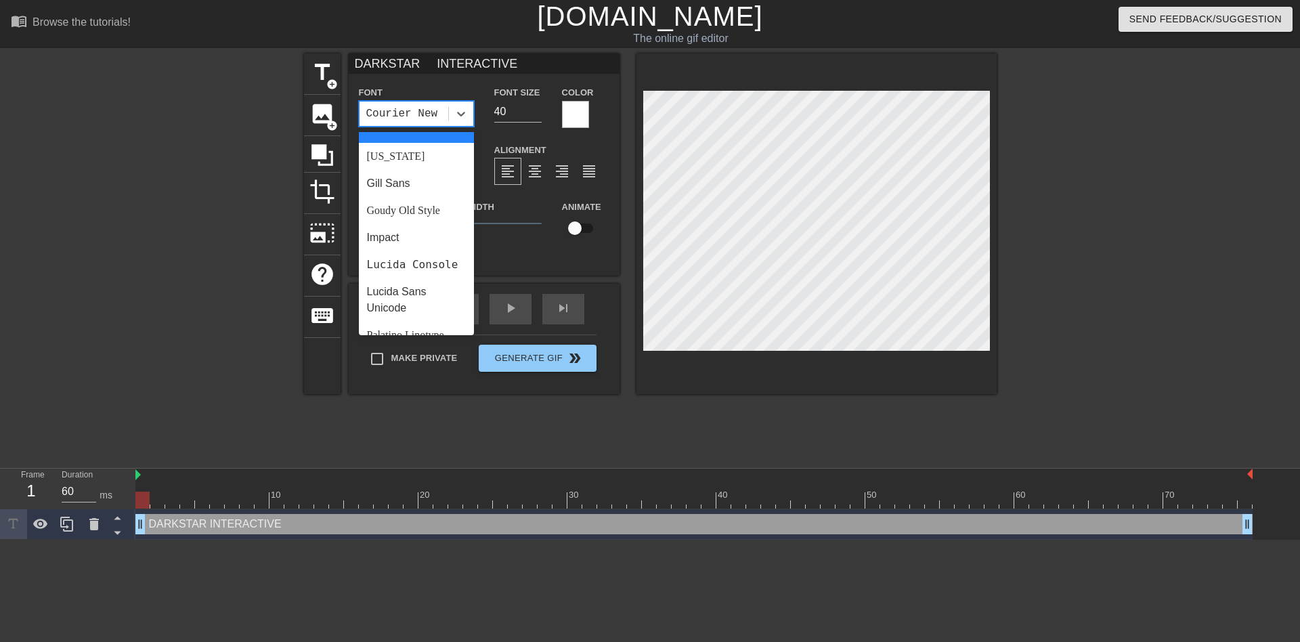
scroll to position [271, 0]
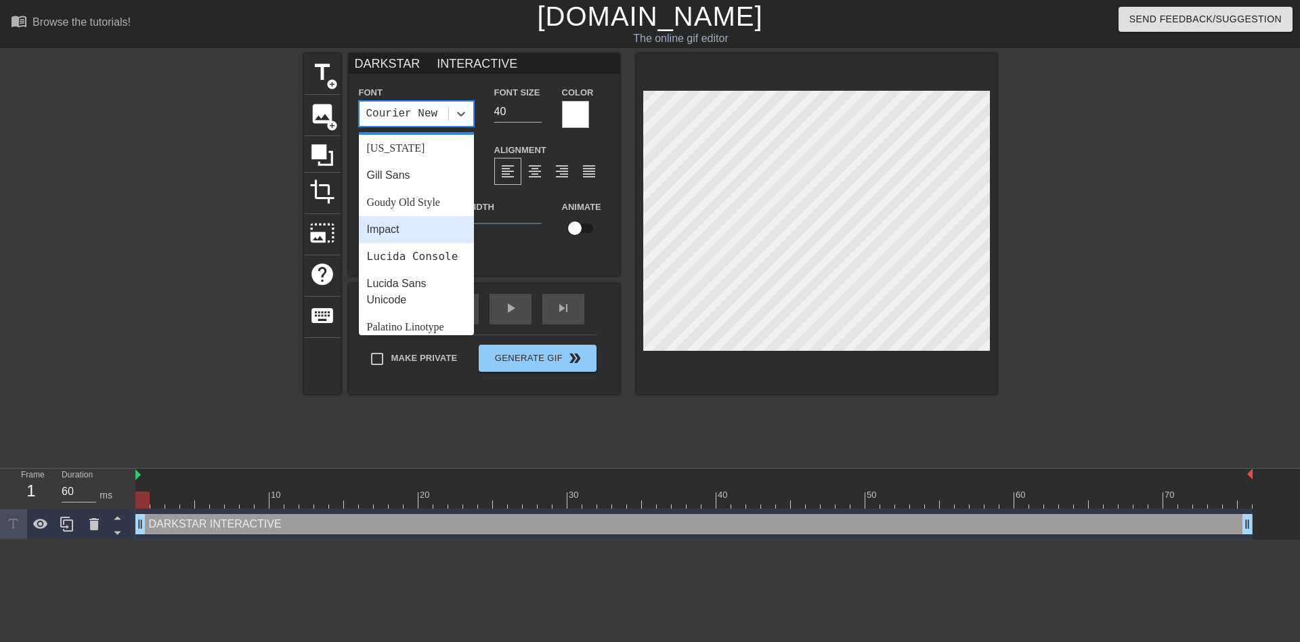
click at [427, 230] on div "Impact" at bounding box center [416, 229] width 115 height 27
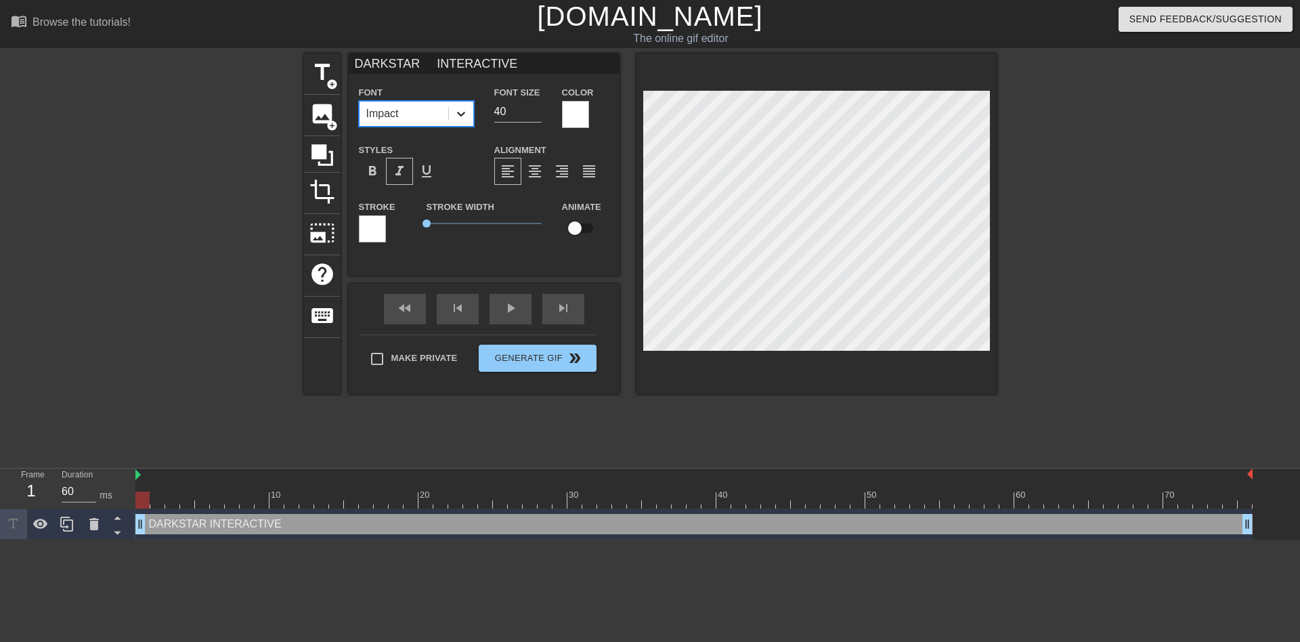
click at [449, 115] on div at bounding box center [461, 114] width 24 height 24
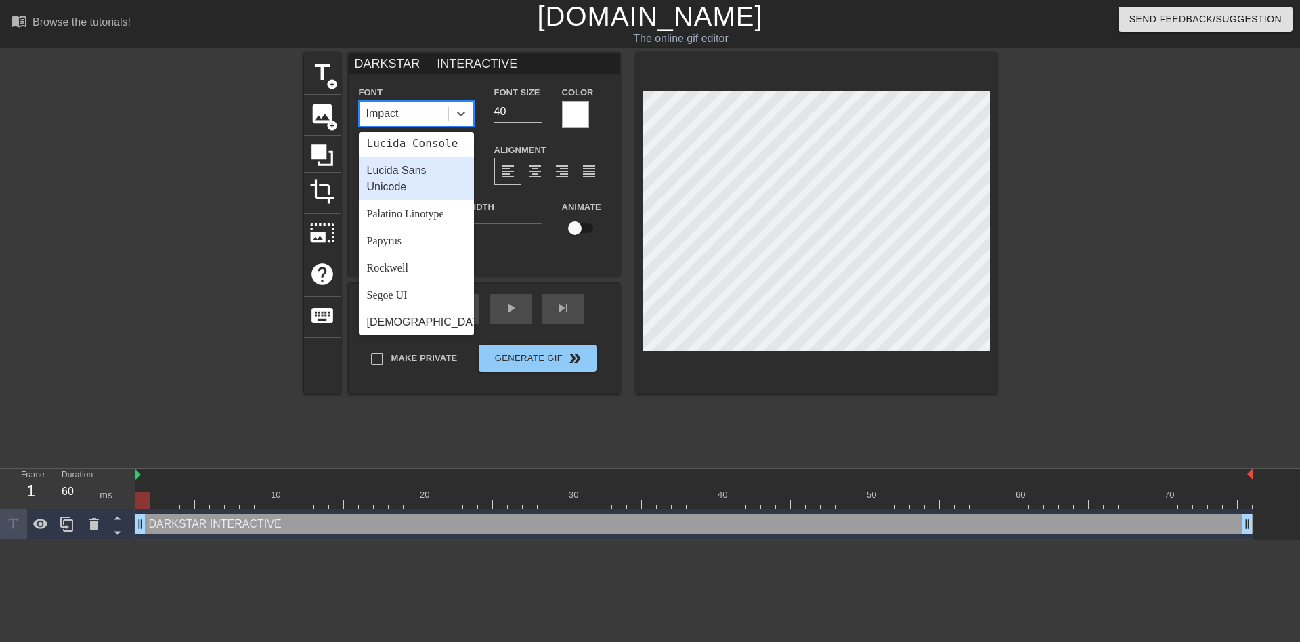
scroll to position [406, 0]
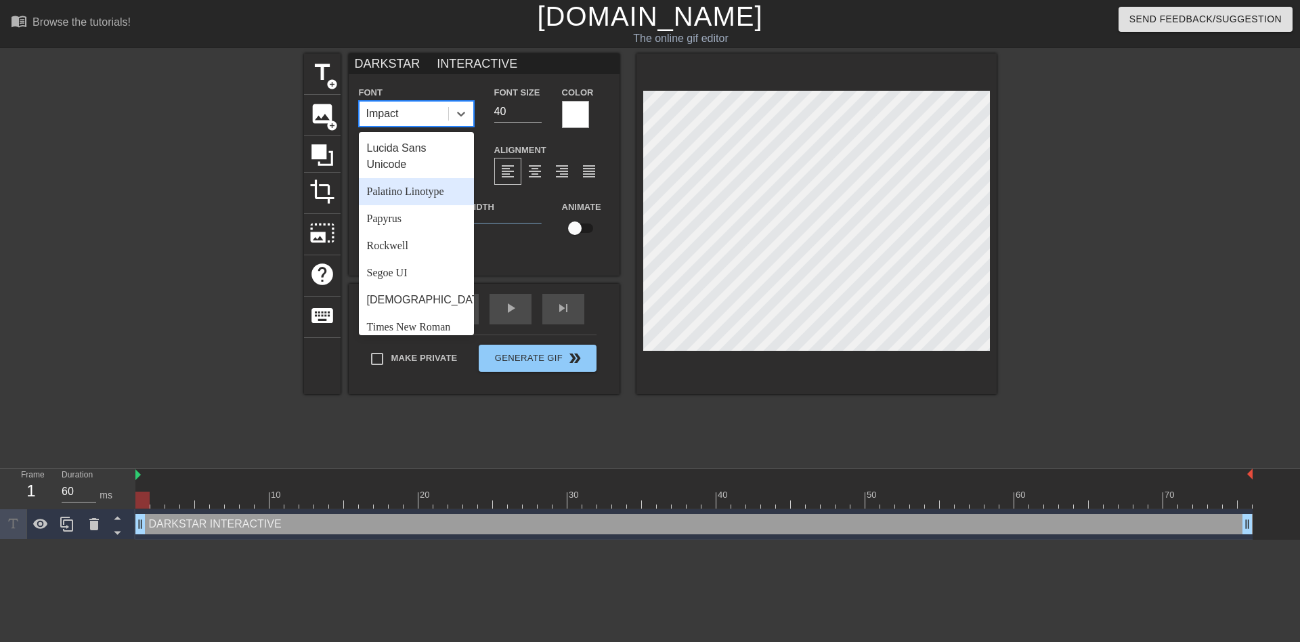
click at [427, 205] on div "Palatino Linotype" at bounding box center [416, 191] width 115 height 27
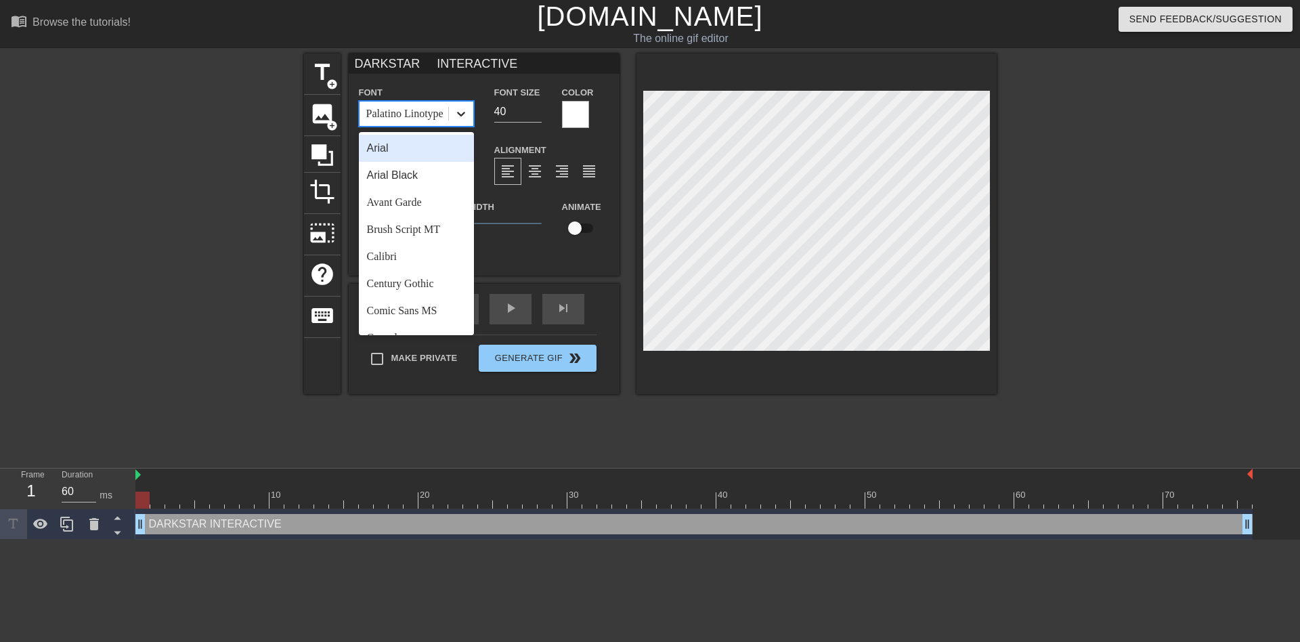
click at [452, 116] on div at bounding box center [461, 114] width 24 height 24
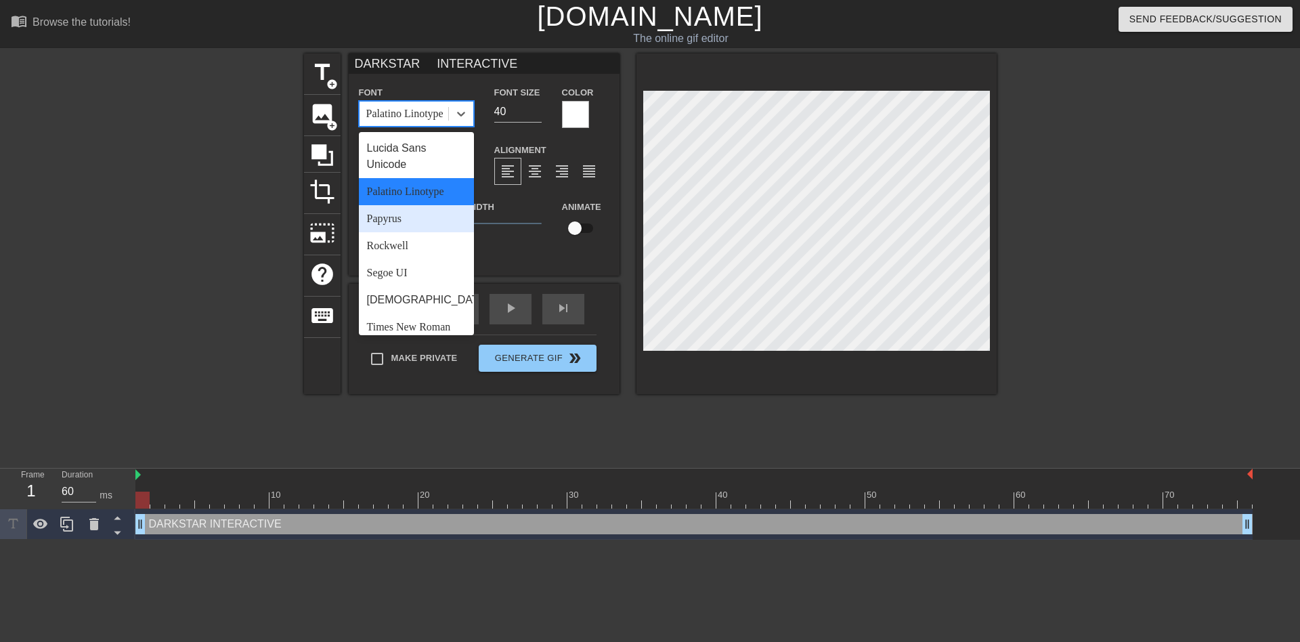
scroll to position [485, 0]
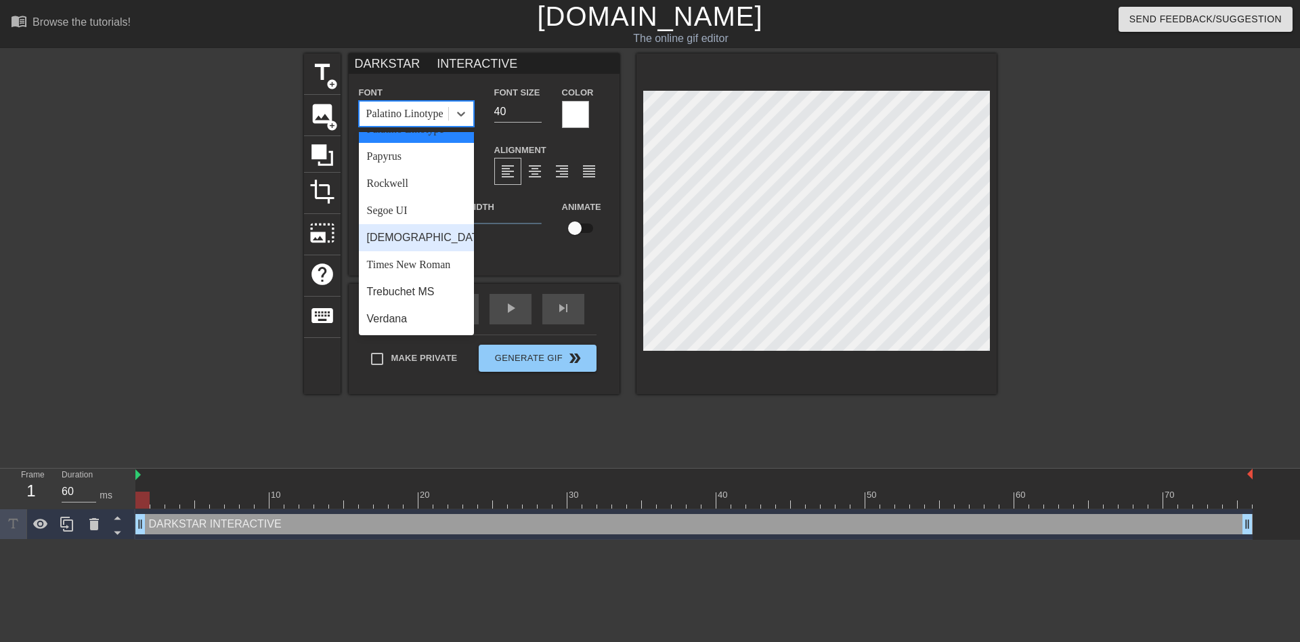
click at [429, 243] on div "[DEMOGRAPHIC_DATA]" at bounding box center [416, 237] width 115 height 27
type input "DARKSTAR INTERACTIVE"
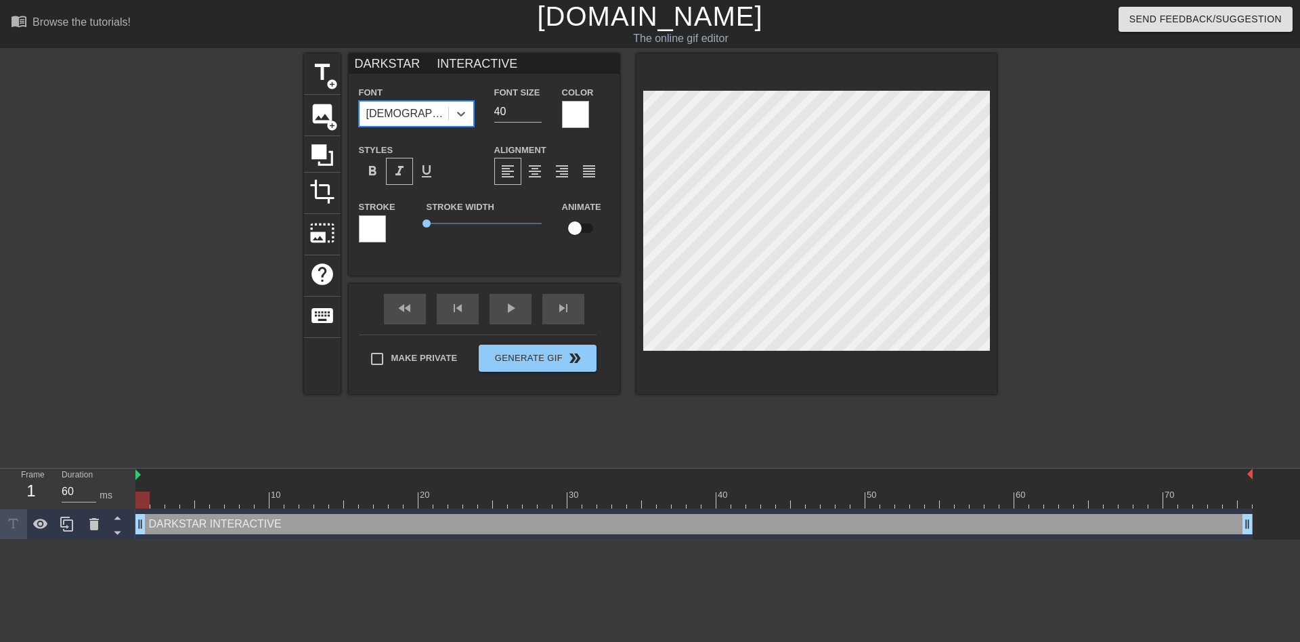
click at [654, 409] on div "title add_circle image add_circle crop photo_size_select_large help keyboard DA…" at bounding box center [650, 256] width 693 height 406
click at [1015, 332] on div at bounding box center [1114, 256] width 203 height 406
